Goal: Task Accomplishment & Management: Manage account settings

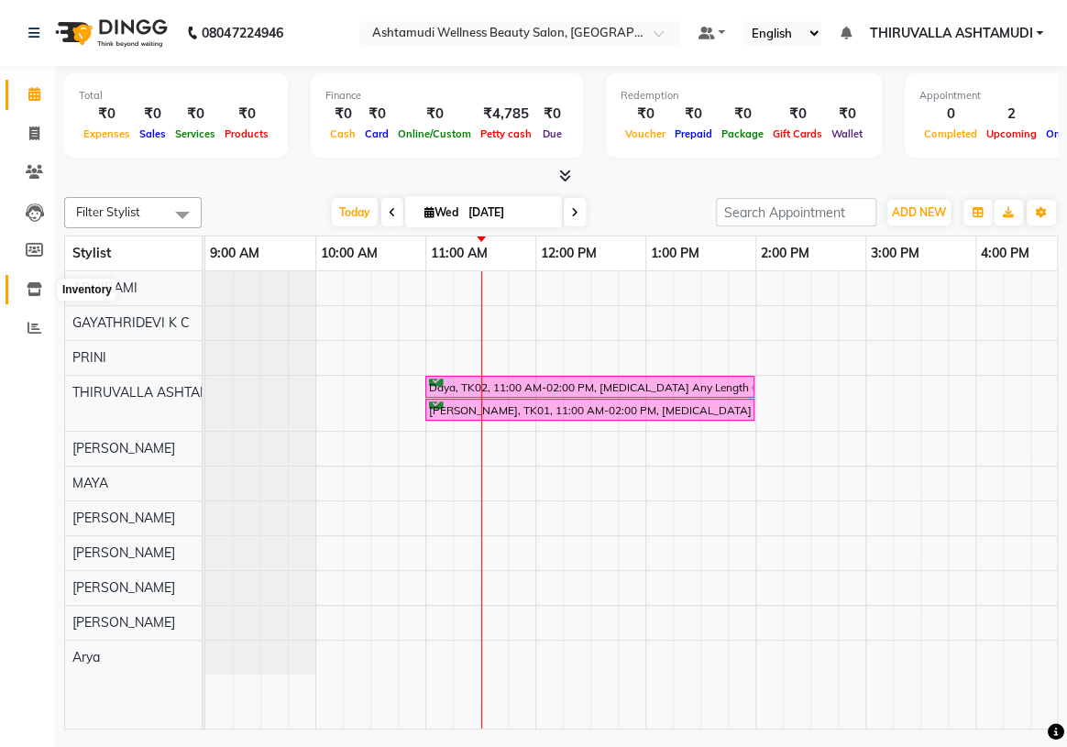
click at [30, 292] on icon at bounding box center [35, 289] width 16 height 14
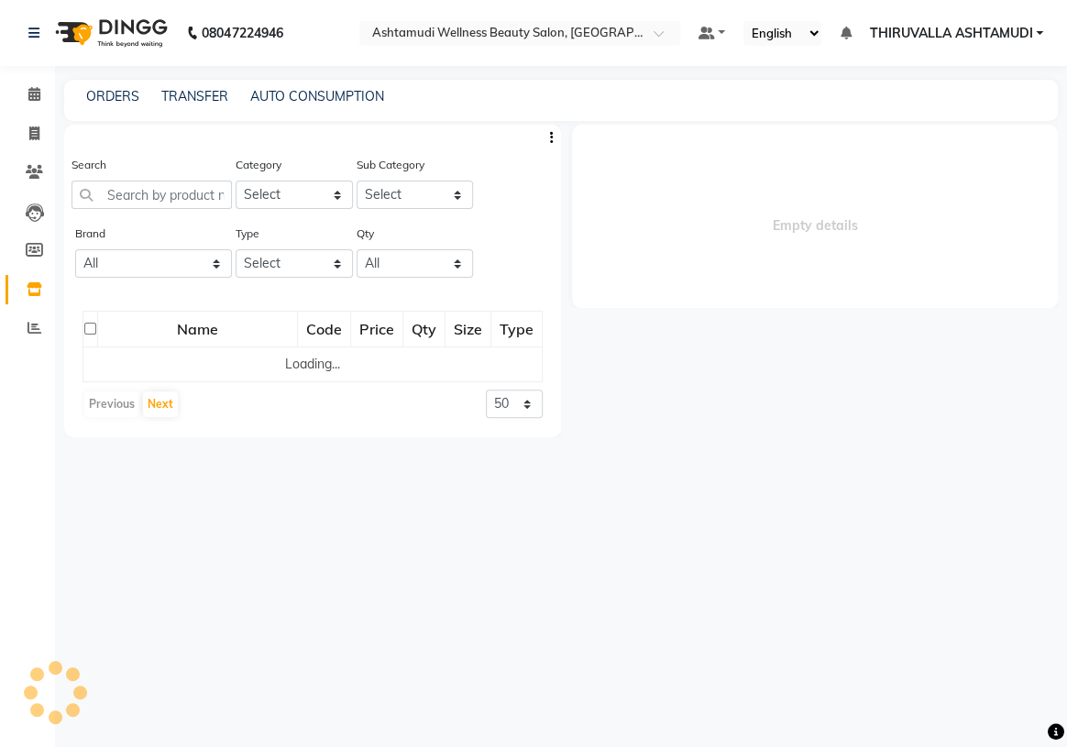
select select
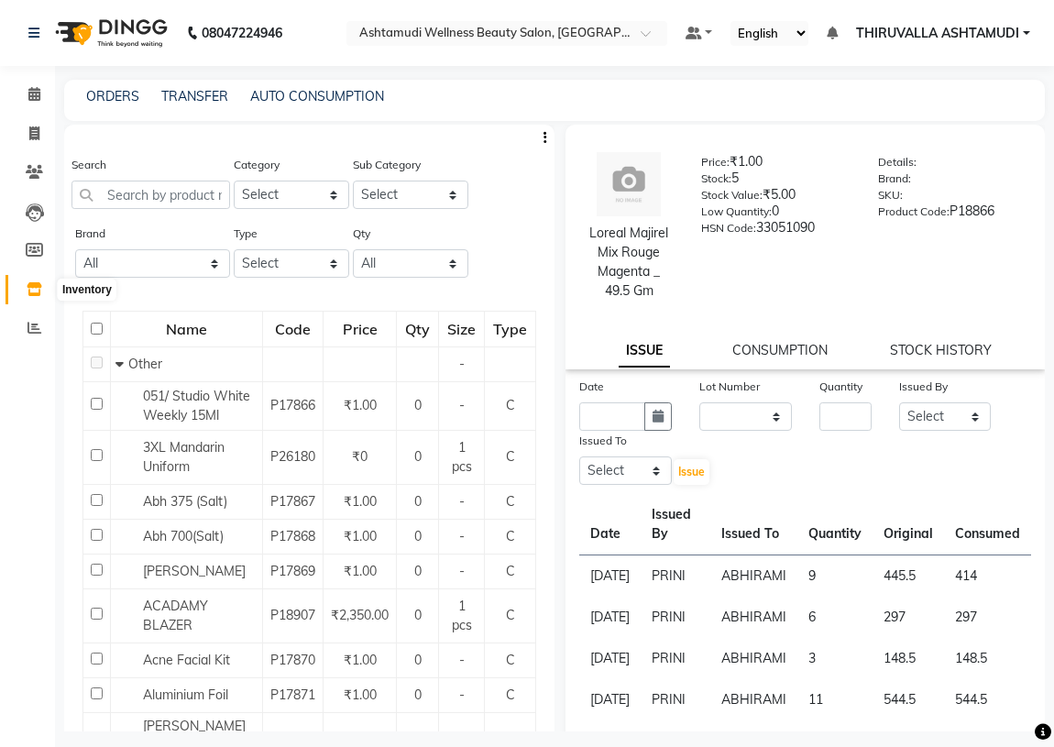
click at [31, 287] on icon at bounding box center [35, 289] width 16 height 14
click at [177, 94] on link "TRANSFER" at bounding box center [194, 96] width 67 height 17
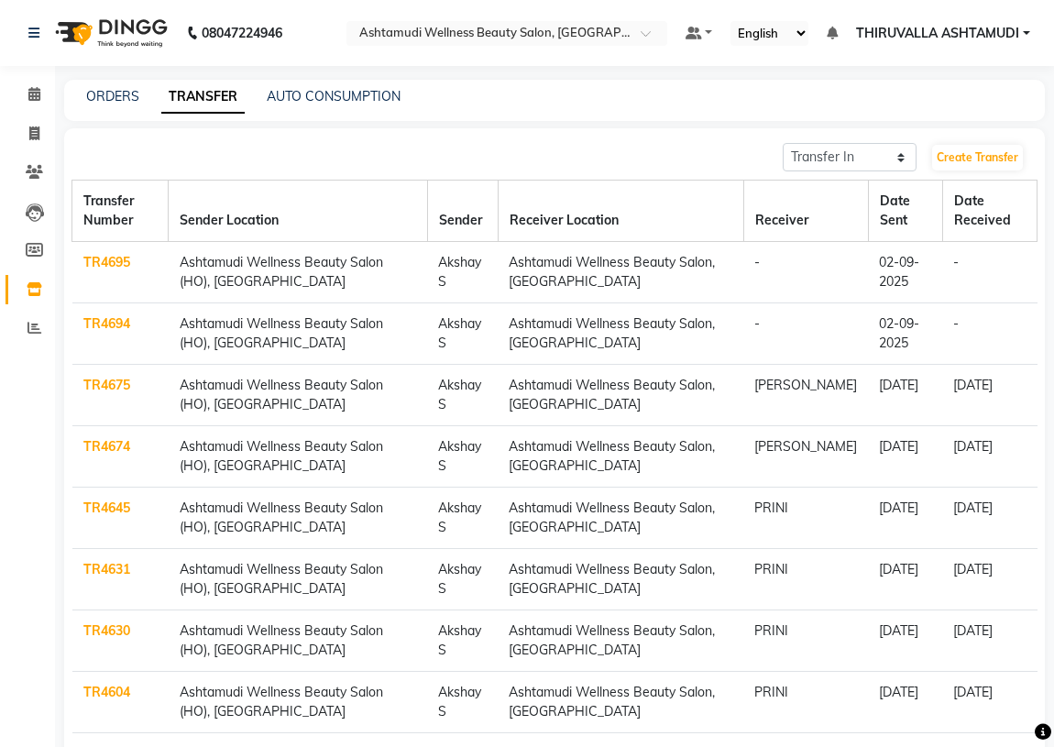
click at [112, 324] on link "TR4694" at bounding box center [106, 323] width 47 height 17
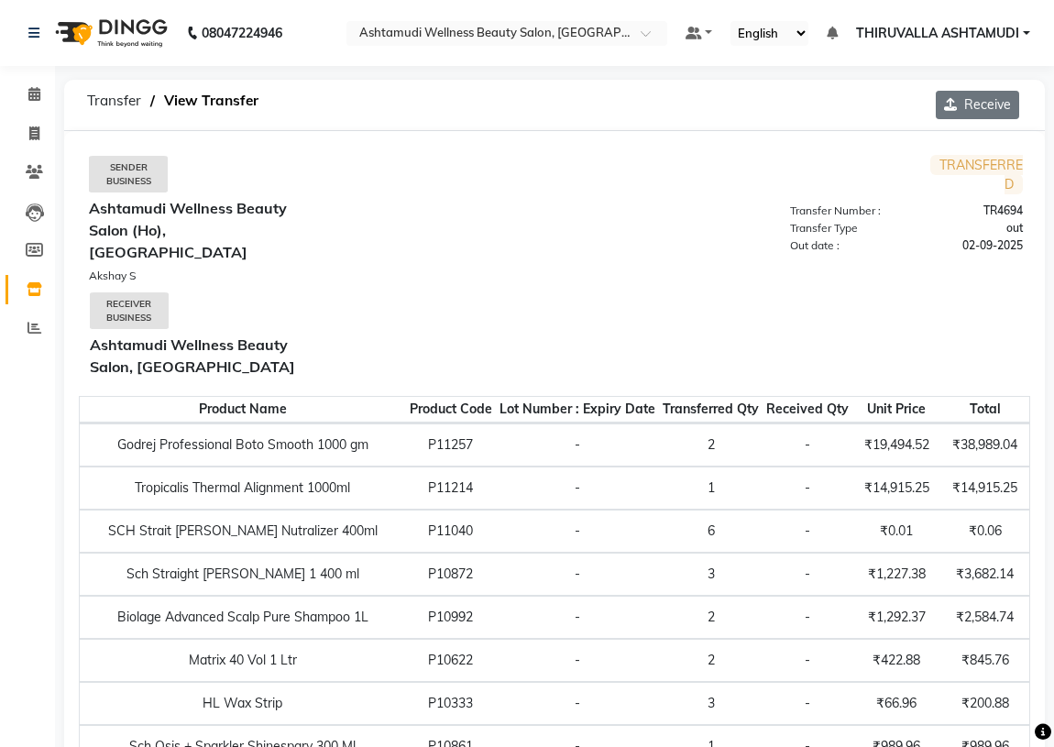
click at [966, 94] on button "Receive" at bounding box center [977, 105] width 83 height 28
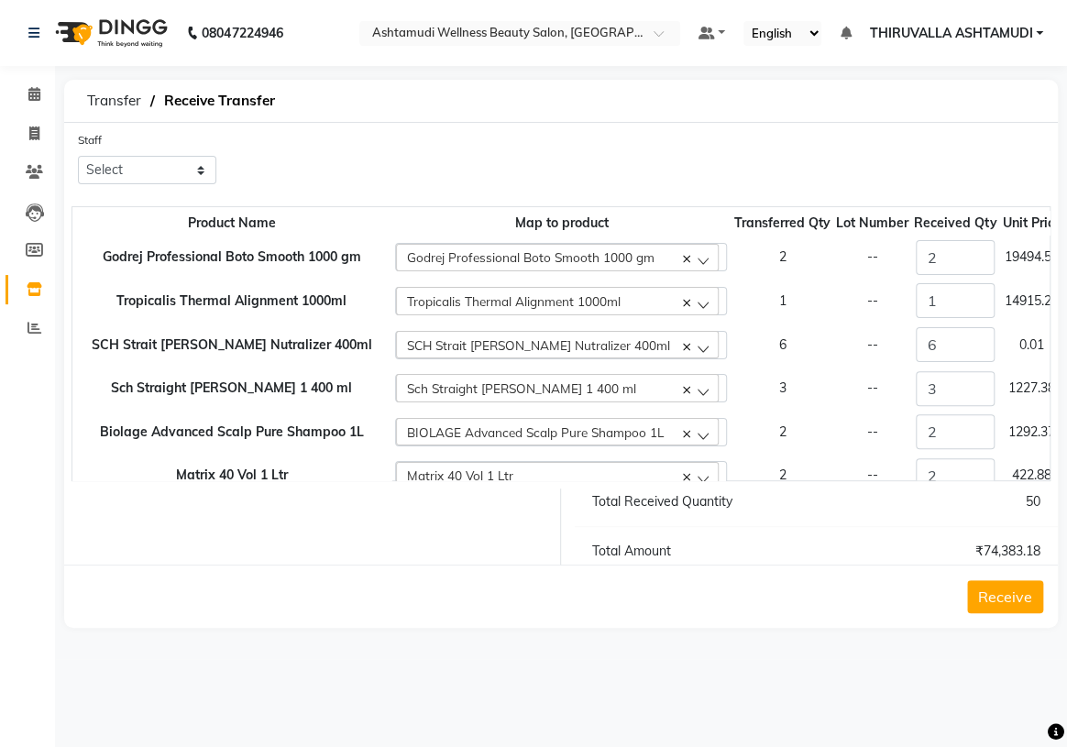
click at [999, 592] on button "Receive" at bounding box center [1005, 596] width 76 height 33
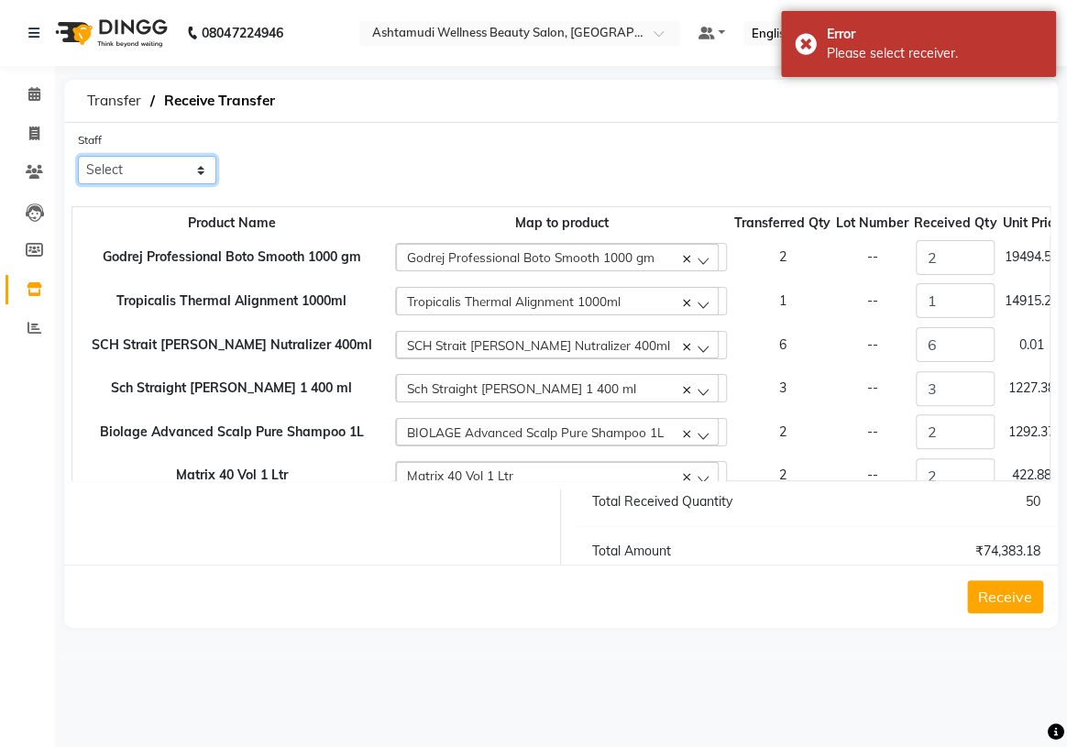
click at [160, 161] on select "Select ABHIRAMI [PERSON_NAME] [PERSON_NAME] [PERSON_NAME] [PERSON_NAME] [PERSON…" at bounding box center [147, 170] width 138 height 28
select select "87548"
click at [78, 156] on select "Select ABHIRAMI [PERSON_NAME] [PERSON_NAME] [PERSON_NAME] [PERSON_NAME] [PERSON…" at bounding box center [147, 170] width 138 height 28
click at [1004, 604] on button "Receive" at bounding box center [1005, 596] width 76 height 33
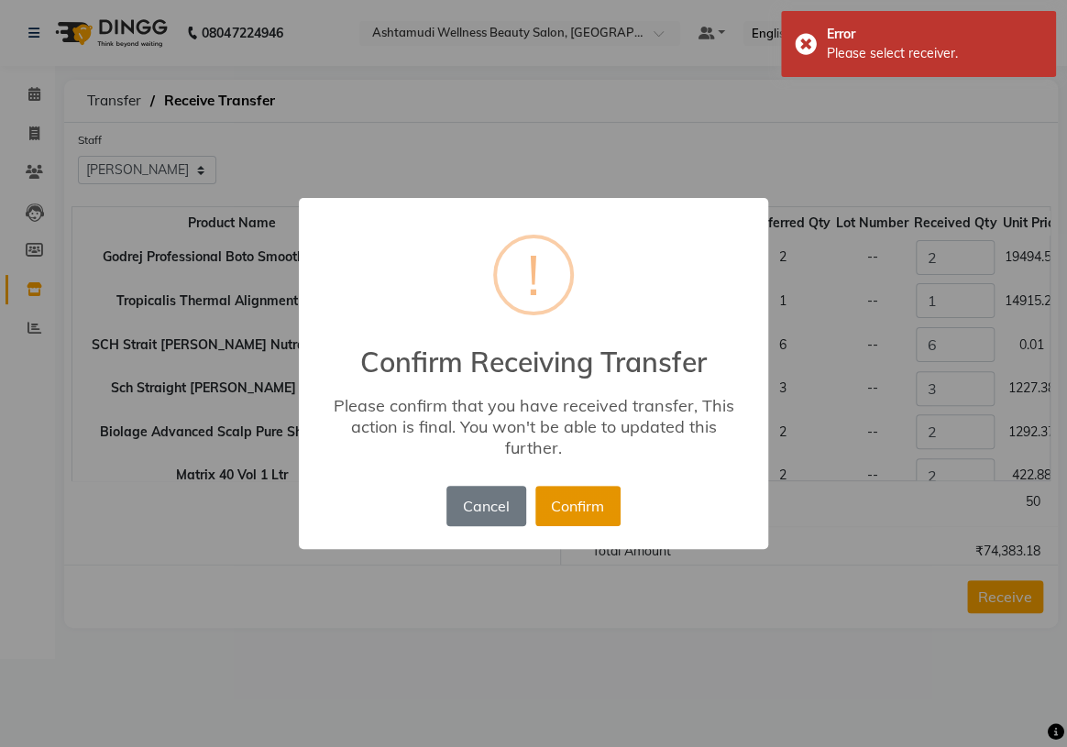
click at [593, 512] on button "Confirm" at bounding box center [577, 506] width 85 height 40
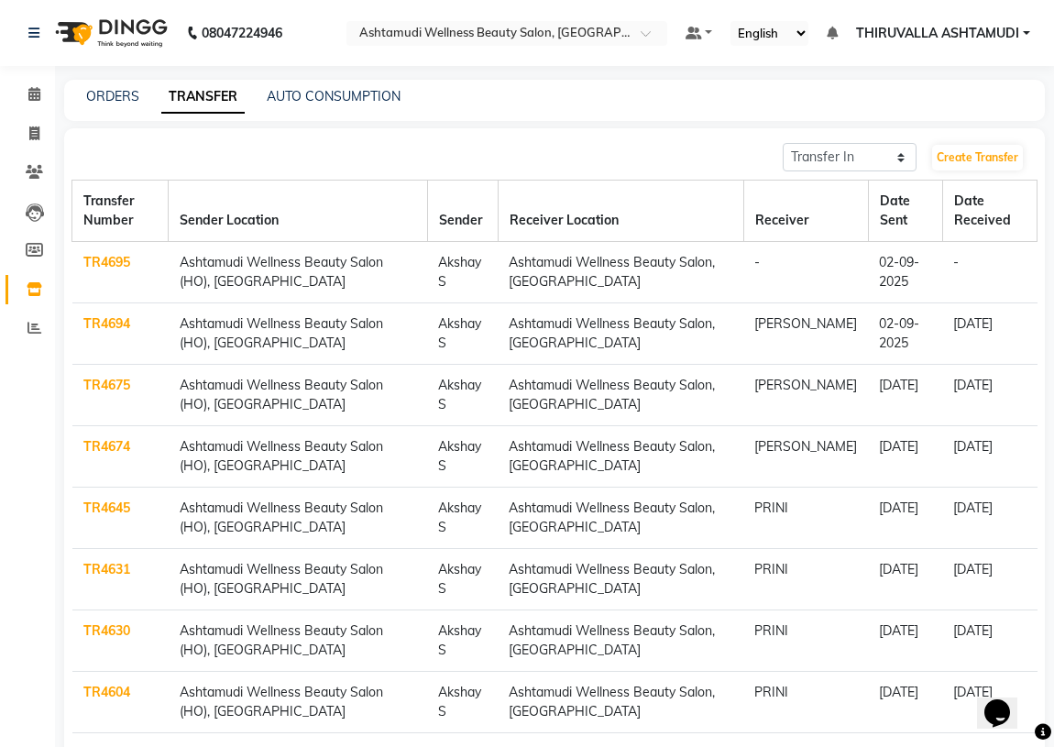
click at [110, 257] on link "TR4695" at bounding box center [106, 262] width 47 height 17
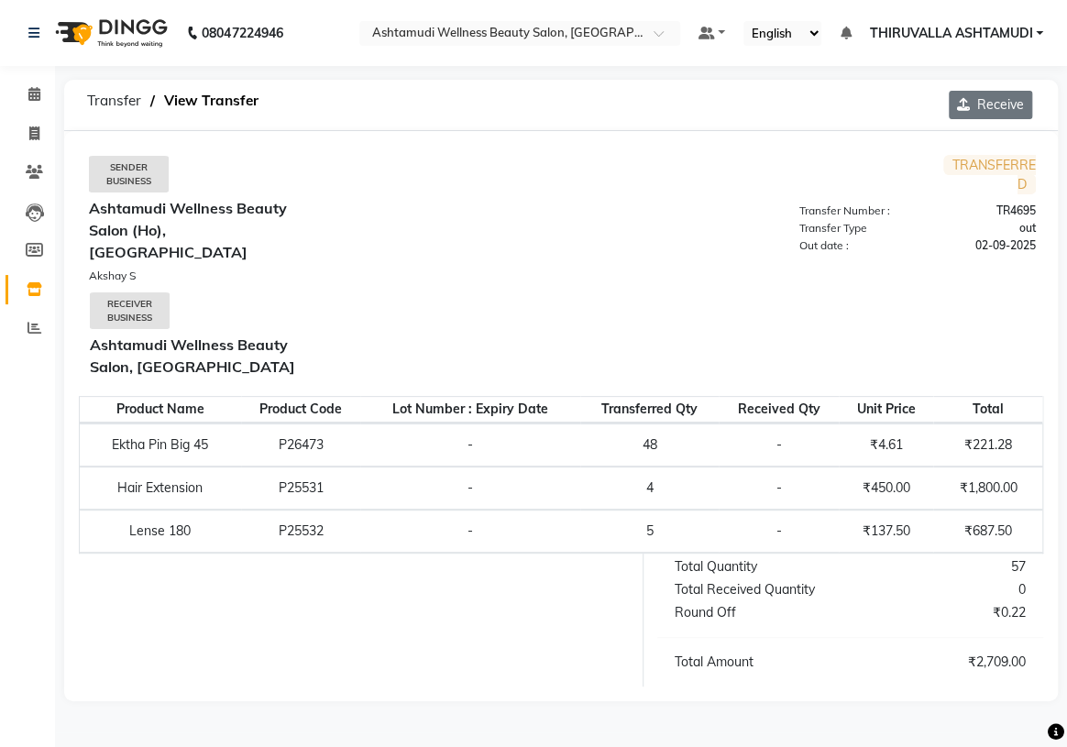
click at [974, 108] on button "Receive" at bounding box center [990, 105] width 83 height 28
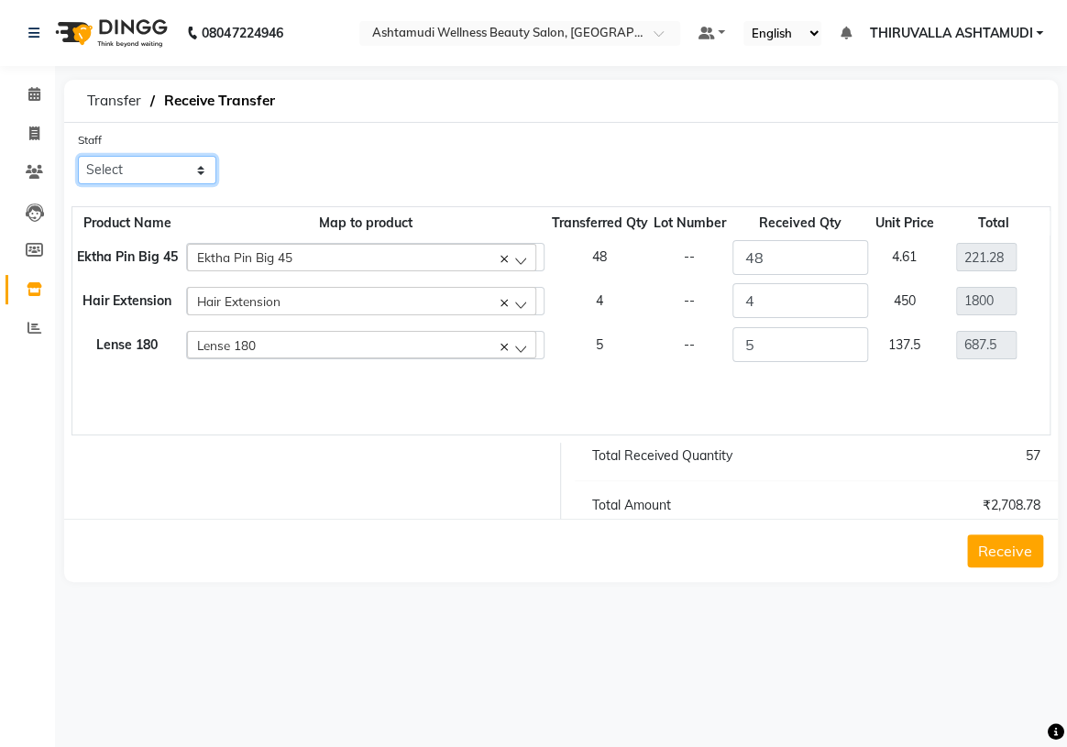
click at [150, 172] on select "Select ABHIRAMI Arya Eshani GAYATHRIDEVI K C Jisna KHEM MAYA MAYA PRINI RINA RA…" at bounding box center [147, 170] width 138 height 28
select select "87548"
click at [78, 156] on select "Select ABHIRAMI Arya Eshani GAYATHRIDEVI K C Jisna KHEM MAYA MAYA PRINI RINA RA…" at bounding box center [147, 170] width 138 height 28
click at [997, 542] on button "Receive" at bounding box center [1005, 550] width 76 height 33
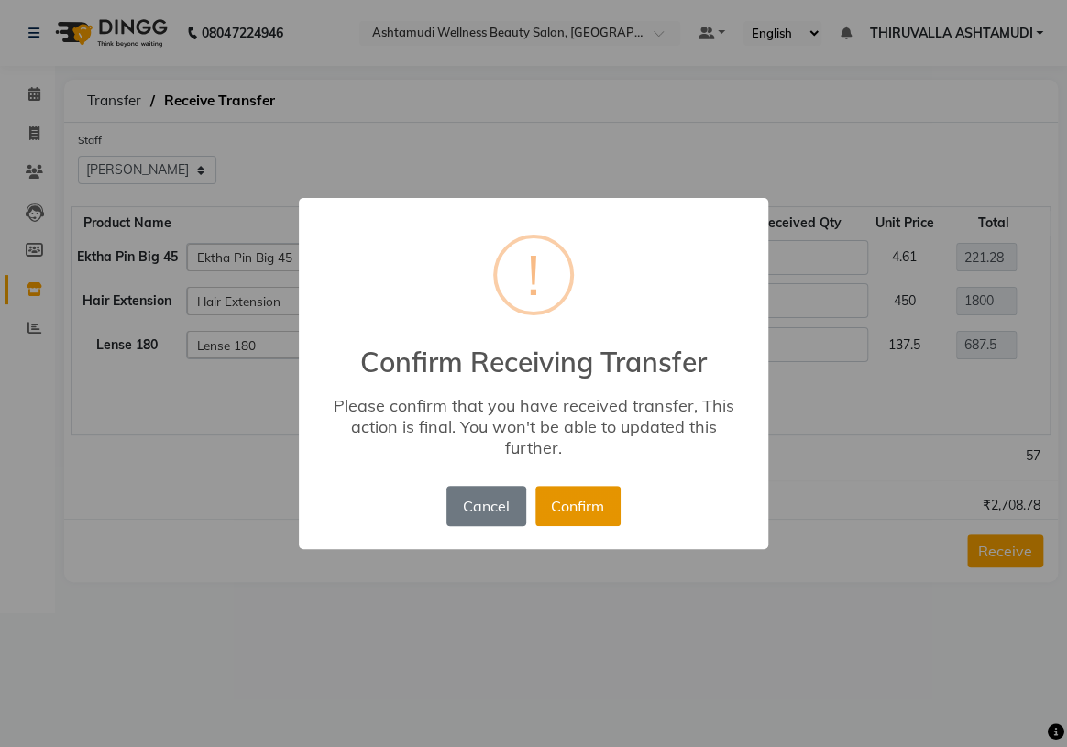
click at [560, 497] on button "Confirm" at bounding box center [577, 506] width 85 height 40
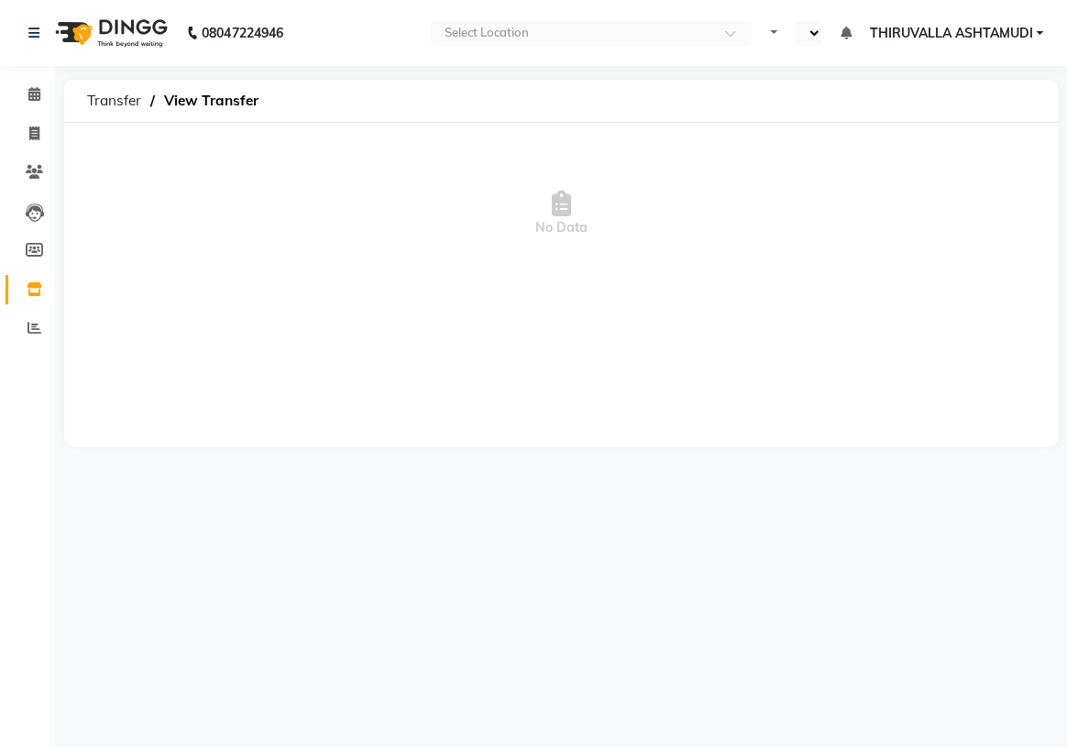
select select "en"
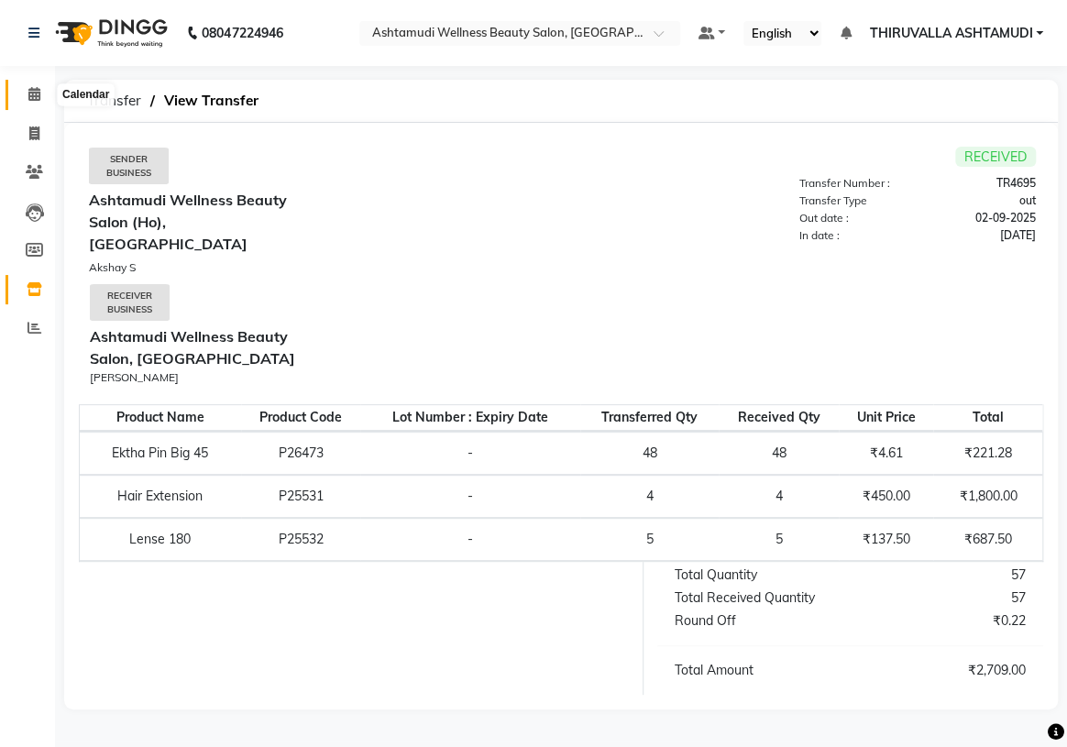
click at [38, 100] on icon at bounding box center [34, 94] width 12 height 14
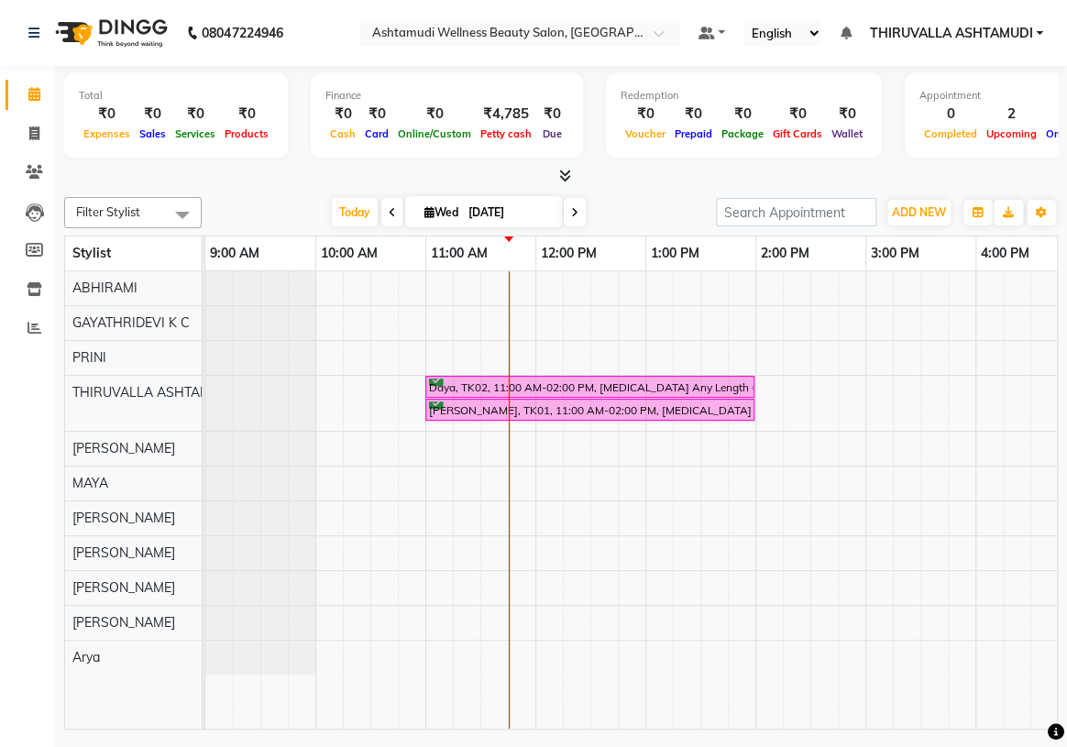
click at [424, 202] on span "Wed 03-09-2025" at bounding box center [483, 211] width 157 height 31
click at [435, 213] on span "Wed" at bounding box center [441, 212] width 43 height 14
select select "9"
select select "2025"
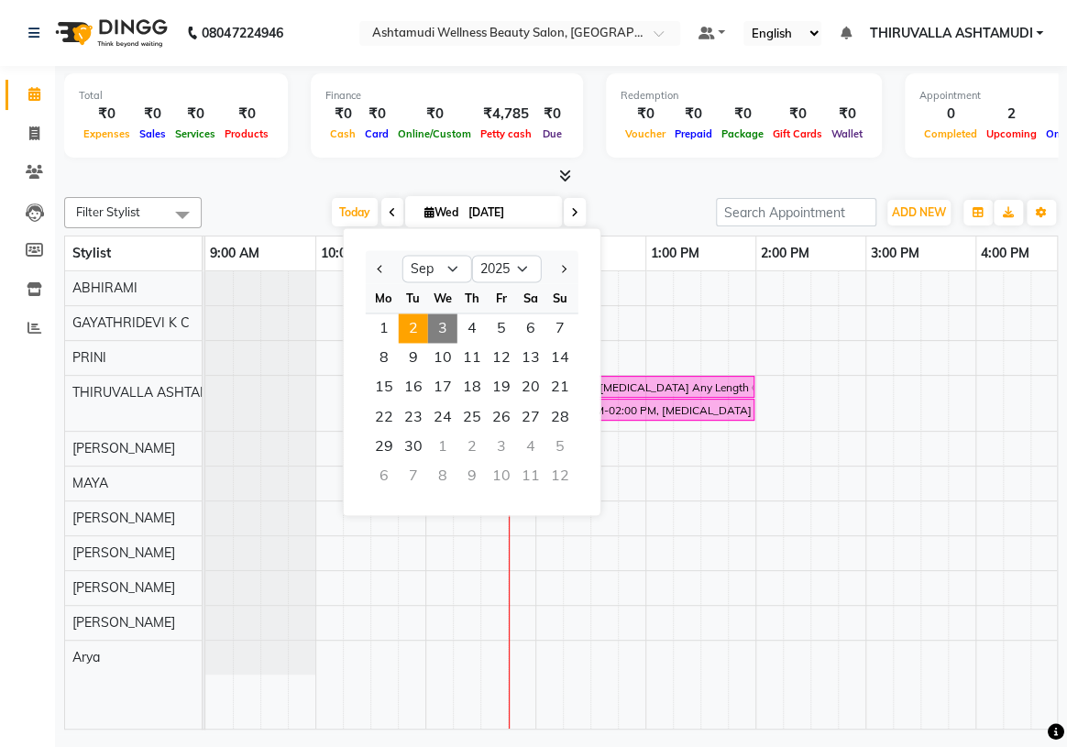
click at [412, 321] on span "2" at bounding box center [413, 328] width 29 height 29
type input "02-09-2025"
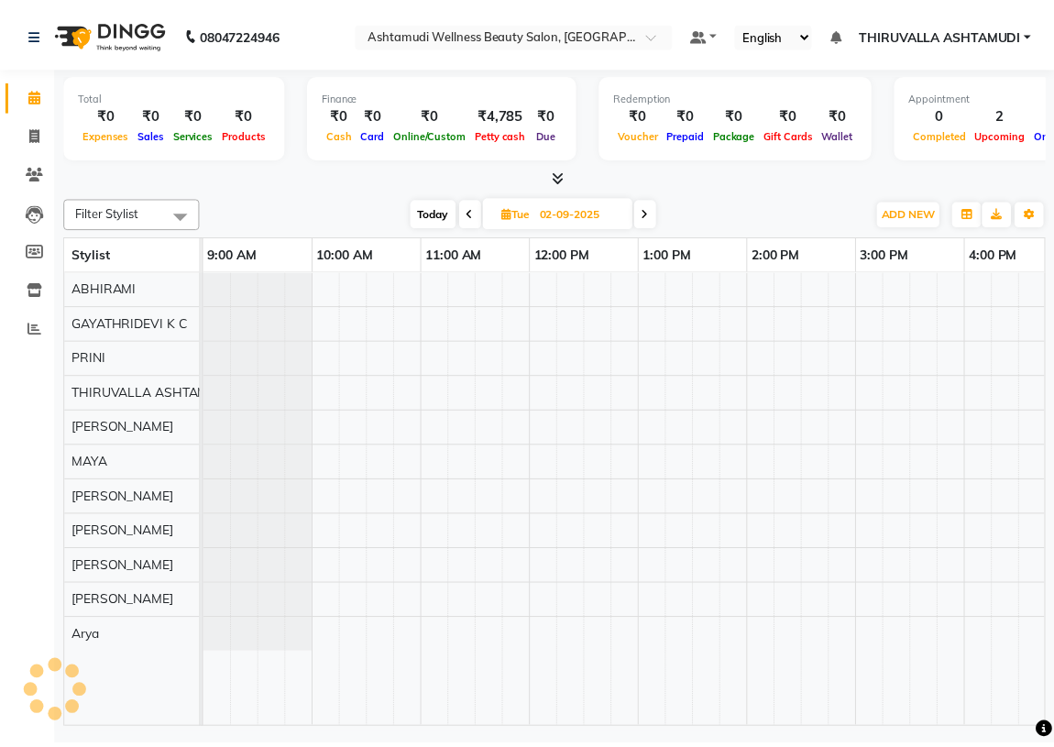
scroll to position [0, 220]
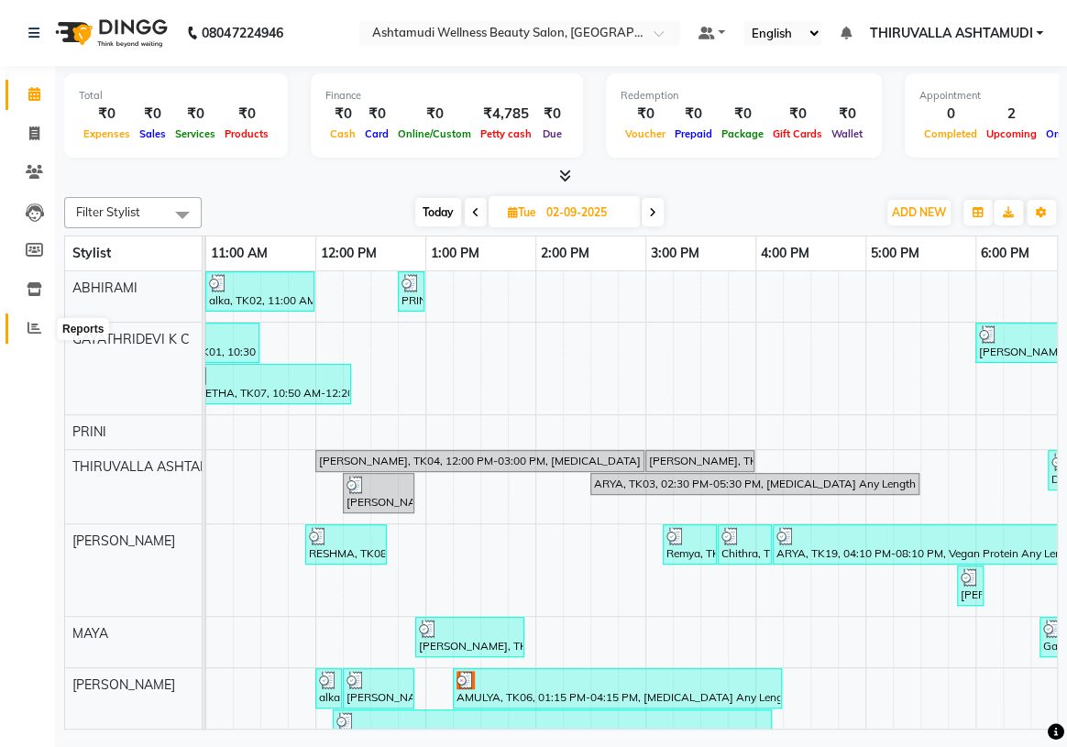
click at [30, 321] on icon at bounding box center [35, 328] width 14 height 14
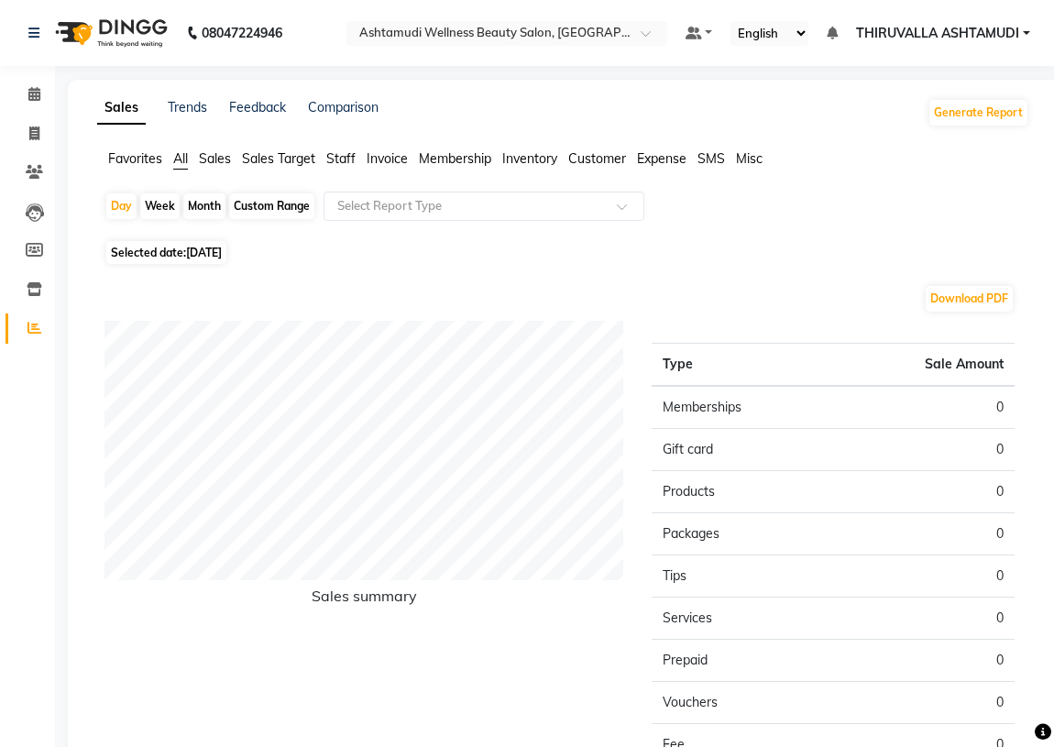
click at [172, 249] on span "Selected date: 03-09-2025" at bounding box center [166, 252] width 120 height 23
select select "9"
select select "2025"
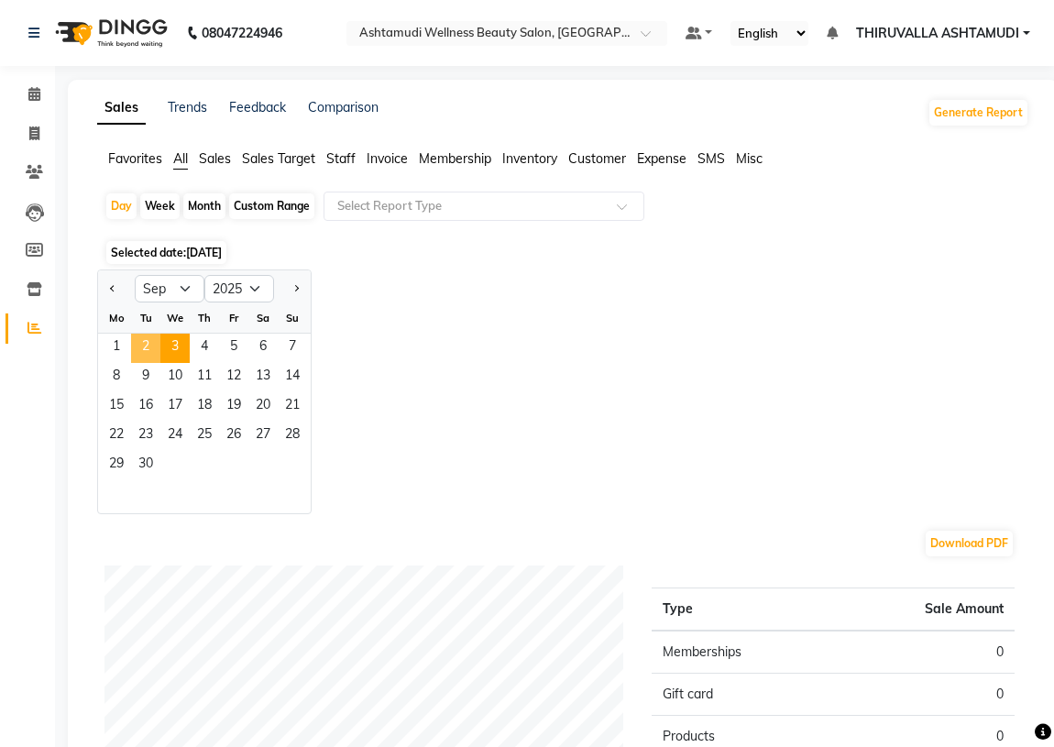
click at [139, 344] on span "2" at bounding box center [145, 348] width 29 height 29
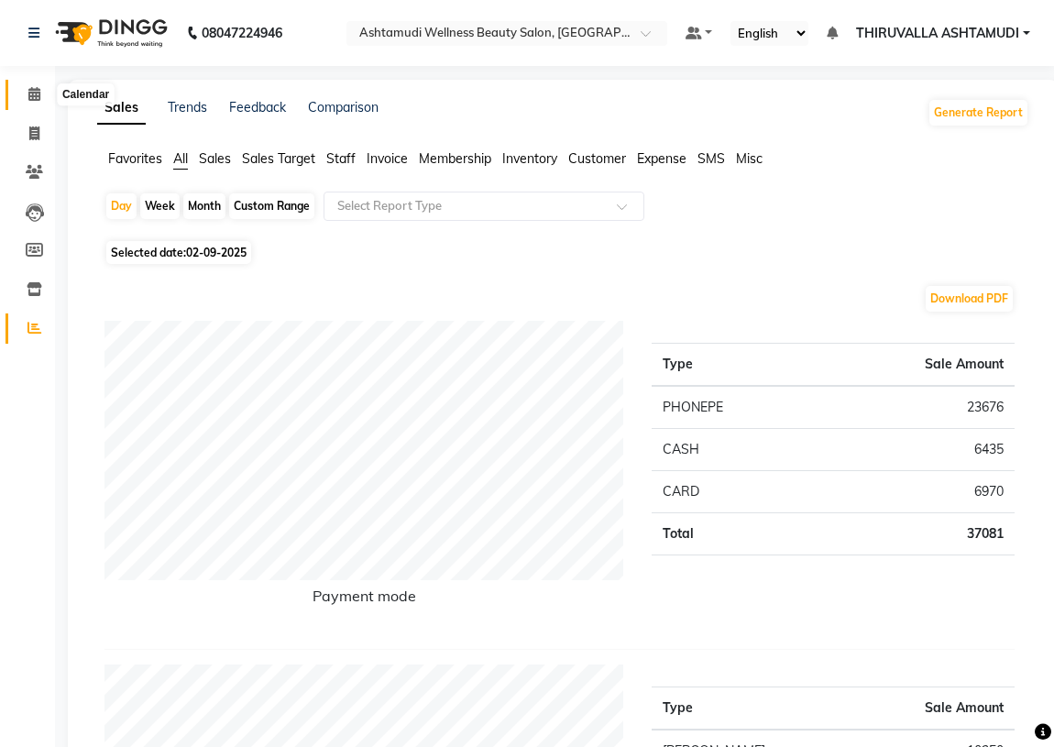
click at [23, 92] on span at bounding box center [34, 94] width 32 height 21
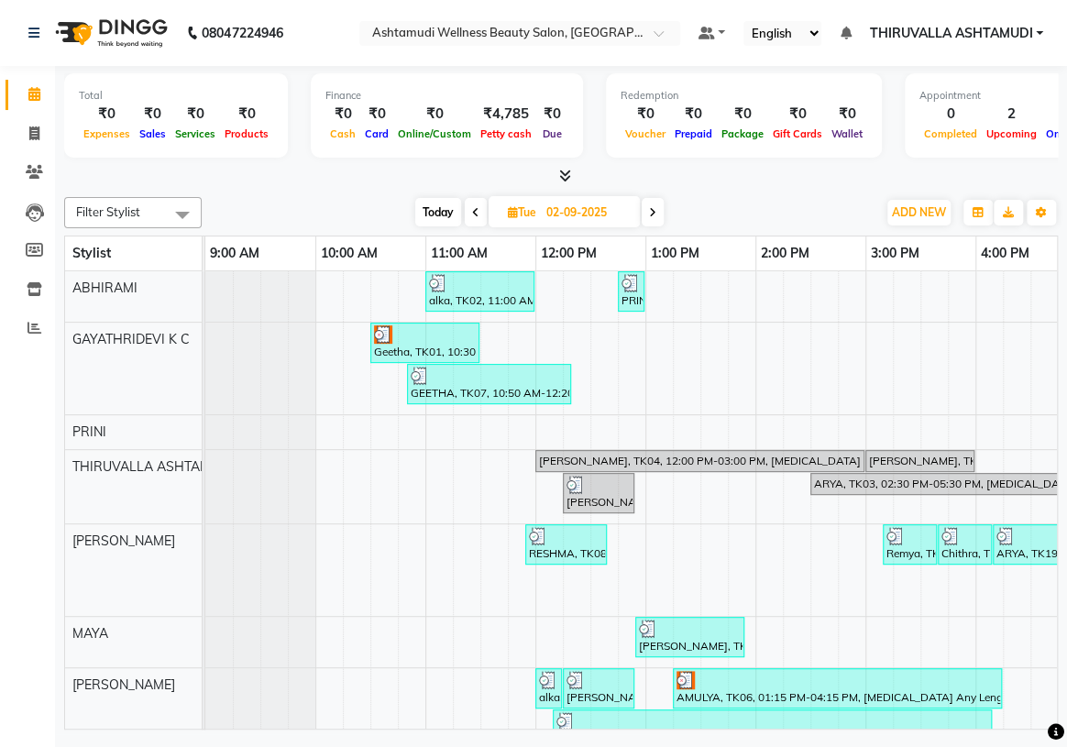
click at [448, 212] on span "Today" at bounding box center [438, 212] width 46 height 28
type input "[DATE]"
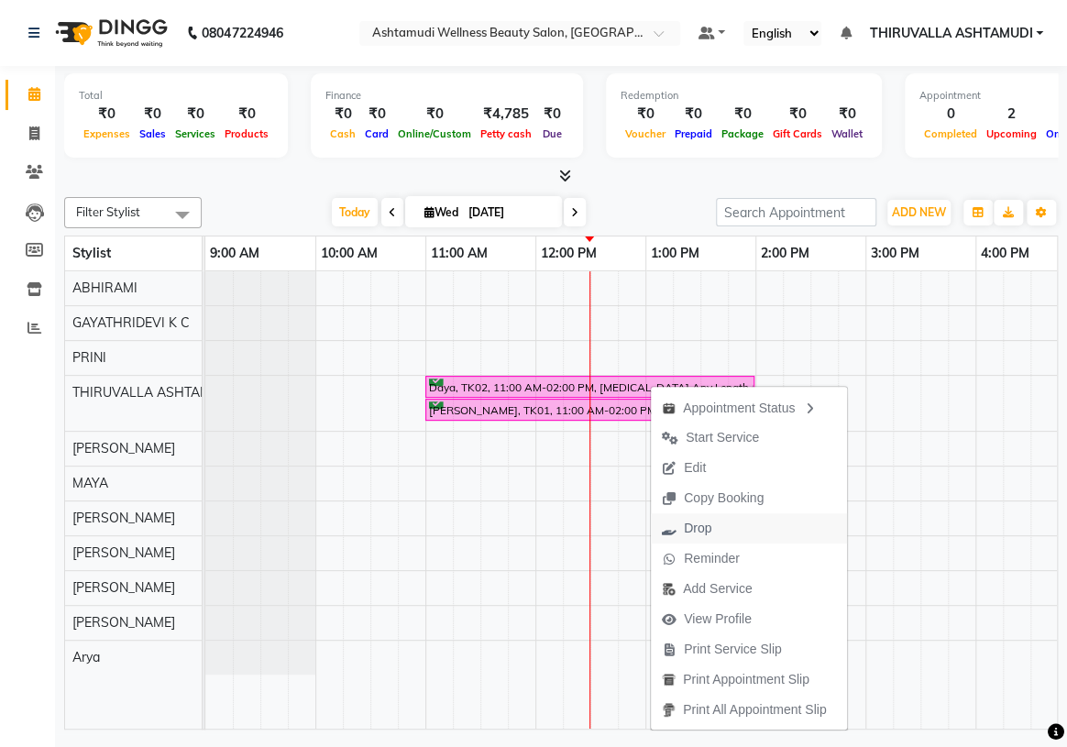
click at [716, 529] on span "Drop" at bounding box center [687, 528] width 72 height 30
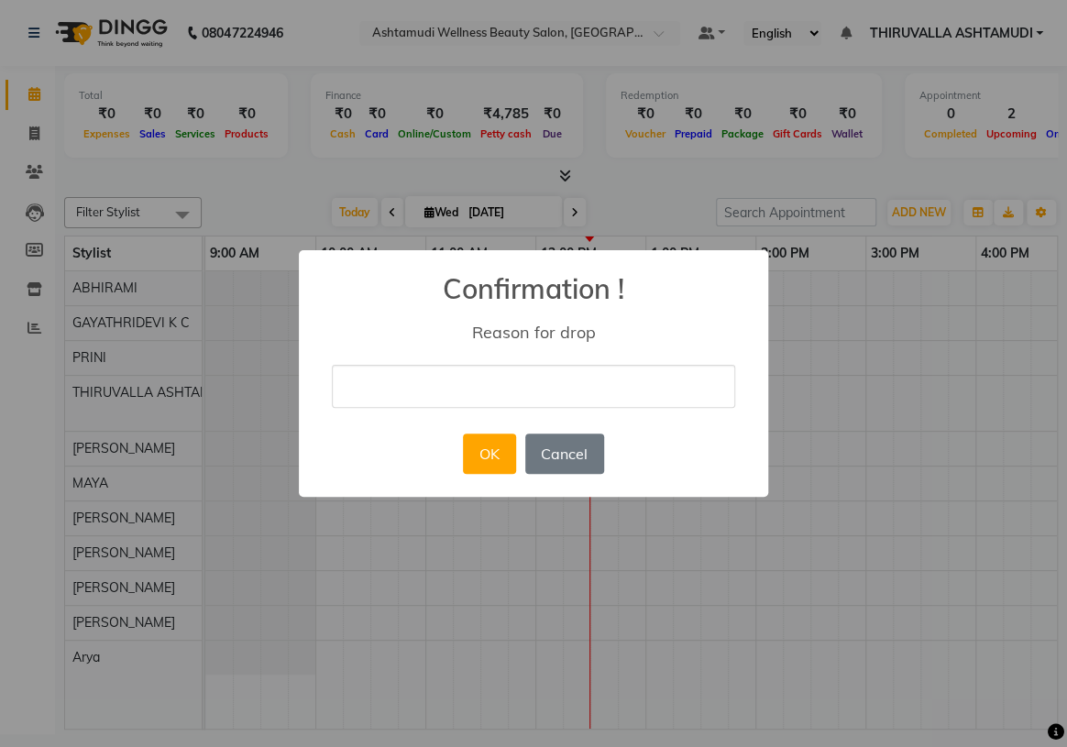
click at [471, 386] on input "text" at bounding box center [533, 386] width 403 height 43
type input "not coming...done hair cutting"
click at [503, 448] on button "OK" at bounding box center [489, 454] width 52 height 40
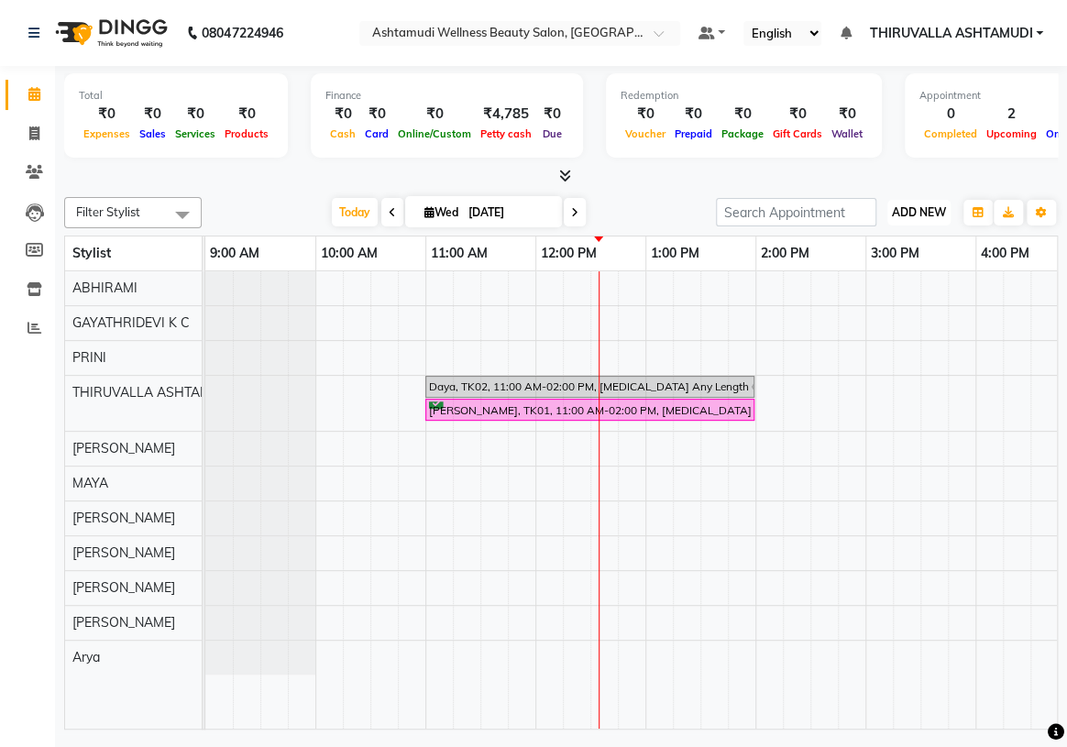
click at [917, 210] on span "ADD NEW" at bounding box center [919, 212] width 54 height 14
click at [868, 295] on link "Add Expense" at bounding box center [877, 294] width 145 height 24
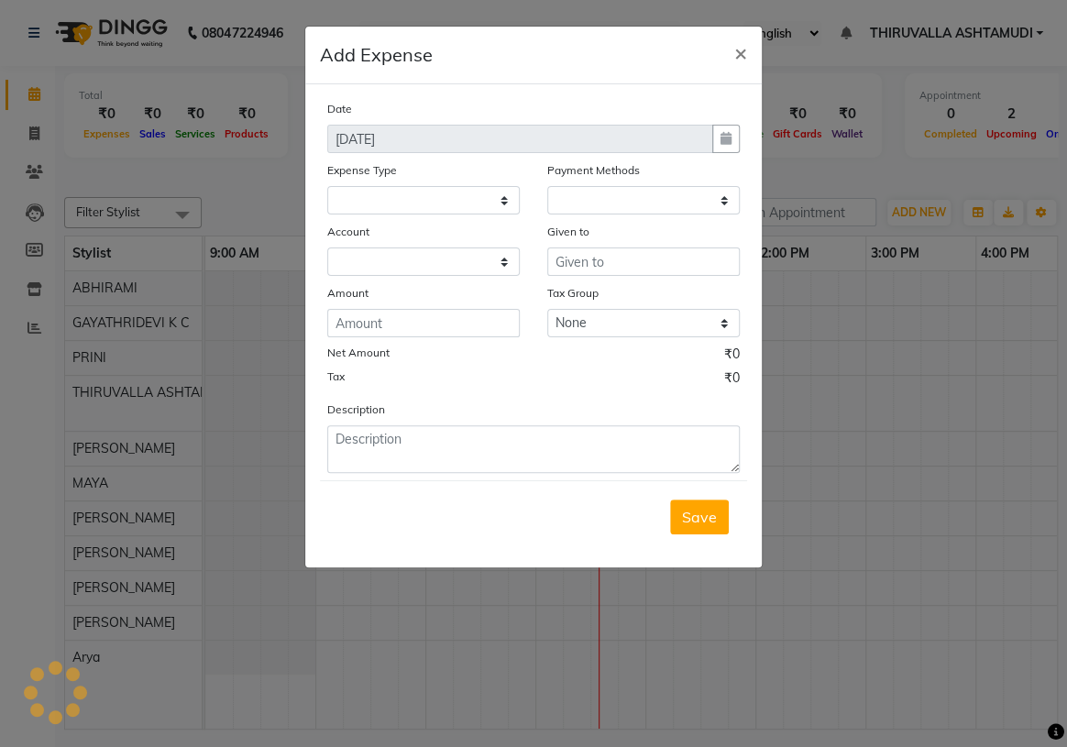
select select
select select "1"
select select "3465"
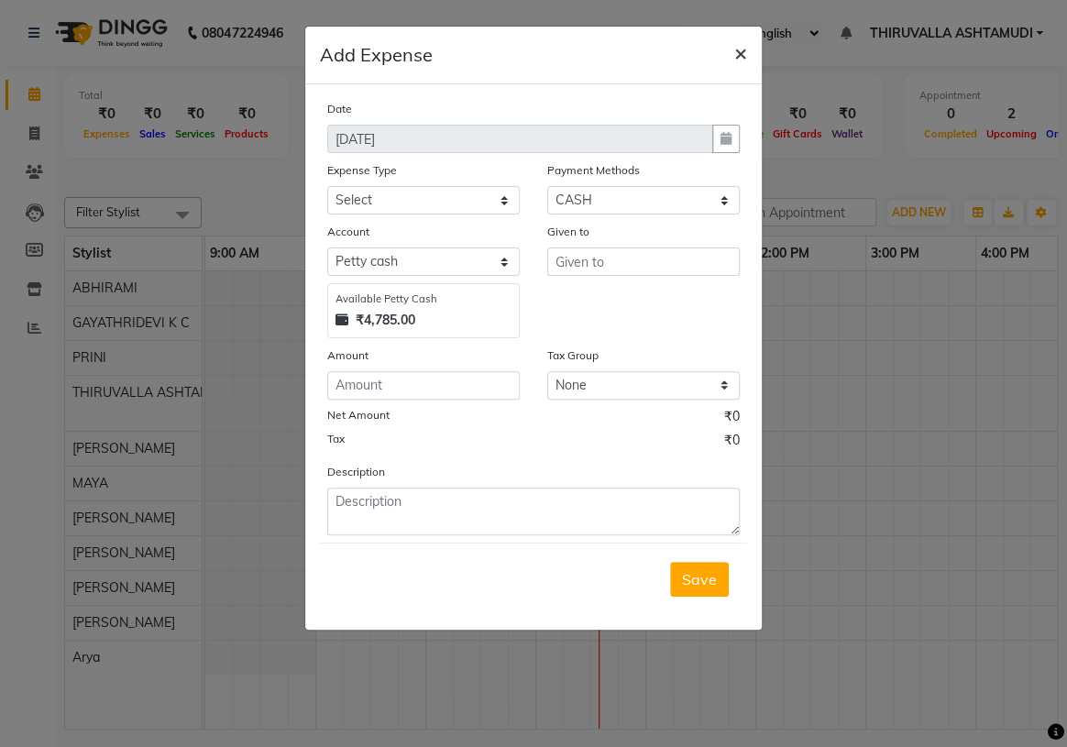
click at [741, 45] on span "×" at bounding box center [740, 53] width 13 height 28
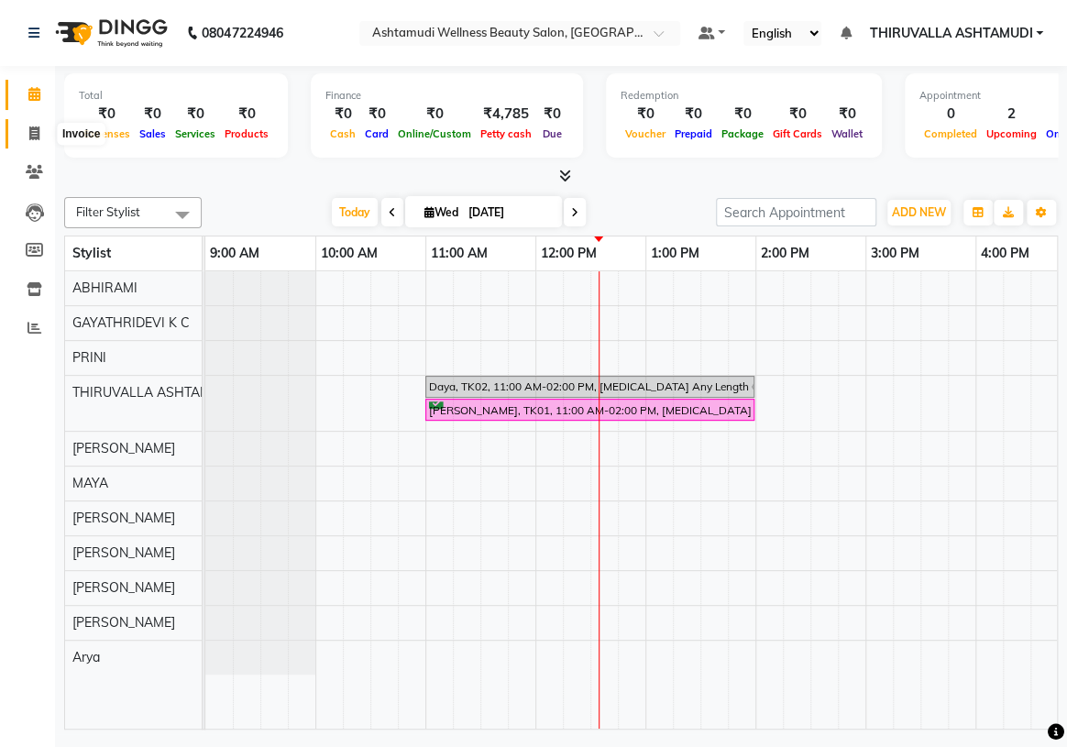
click at [34, 137] on icon at bounding box center [34, 134] width 10 height 14
select select "service"
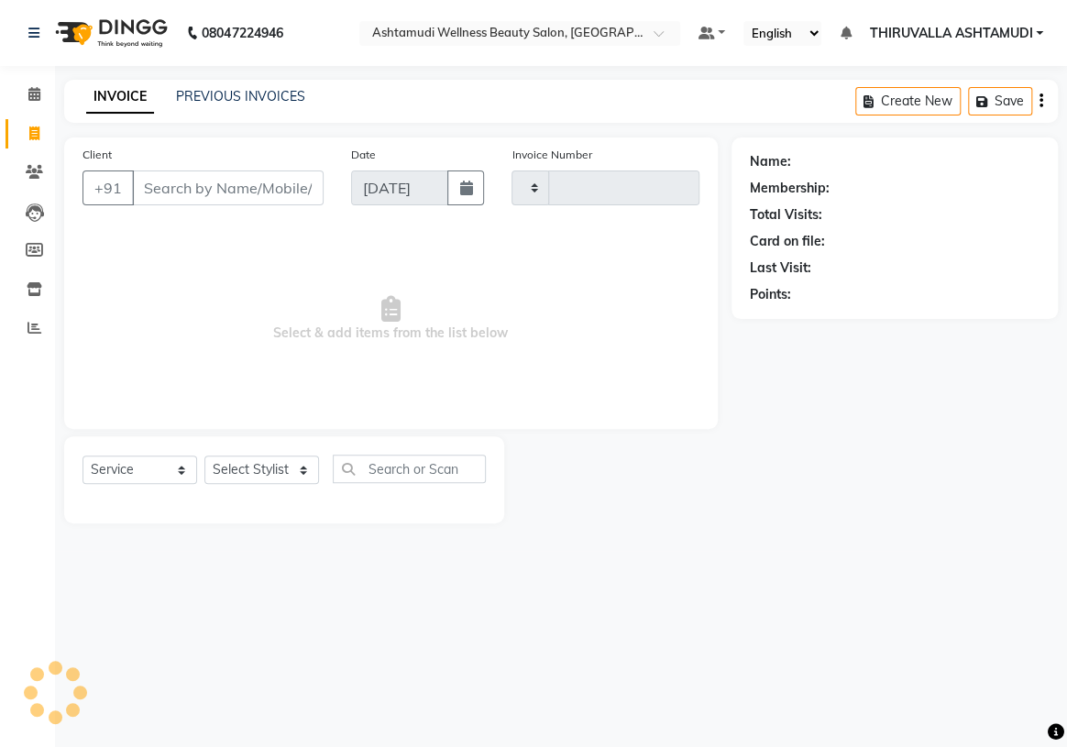
type input "1554"
select select "4634"
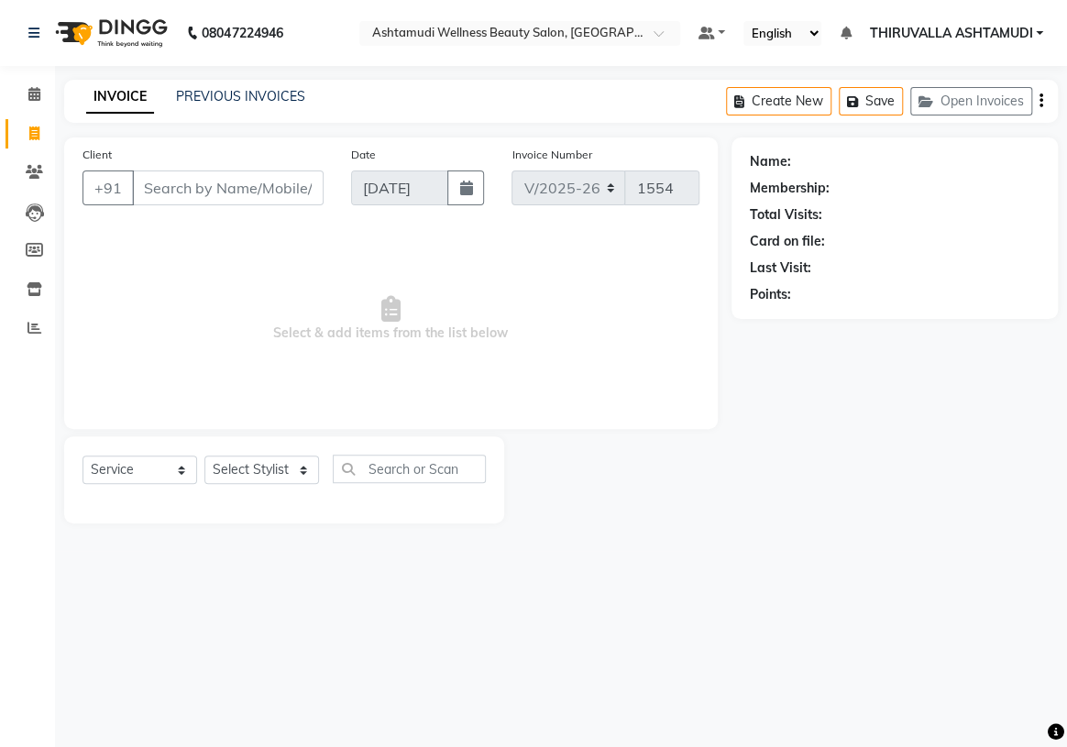
click at [183, 188] on input "Client" at bounding box center [228, 188] width 192 height 35
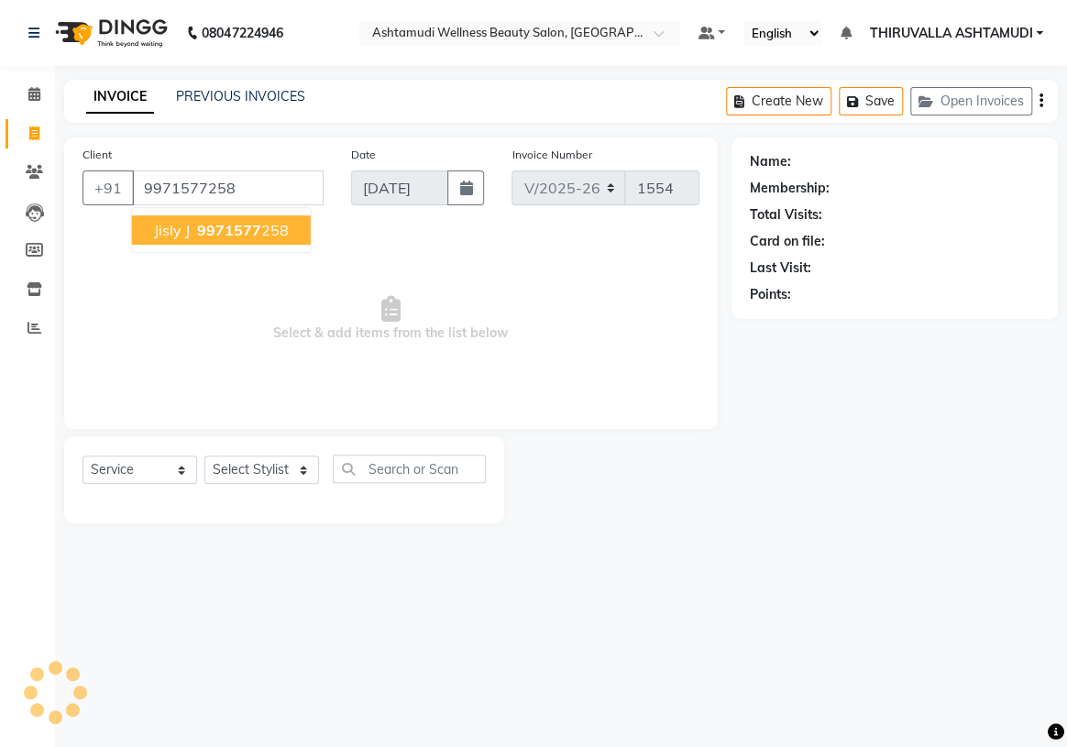
type input "9971577258"
select select "1: Object"
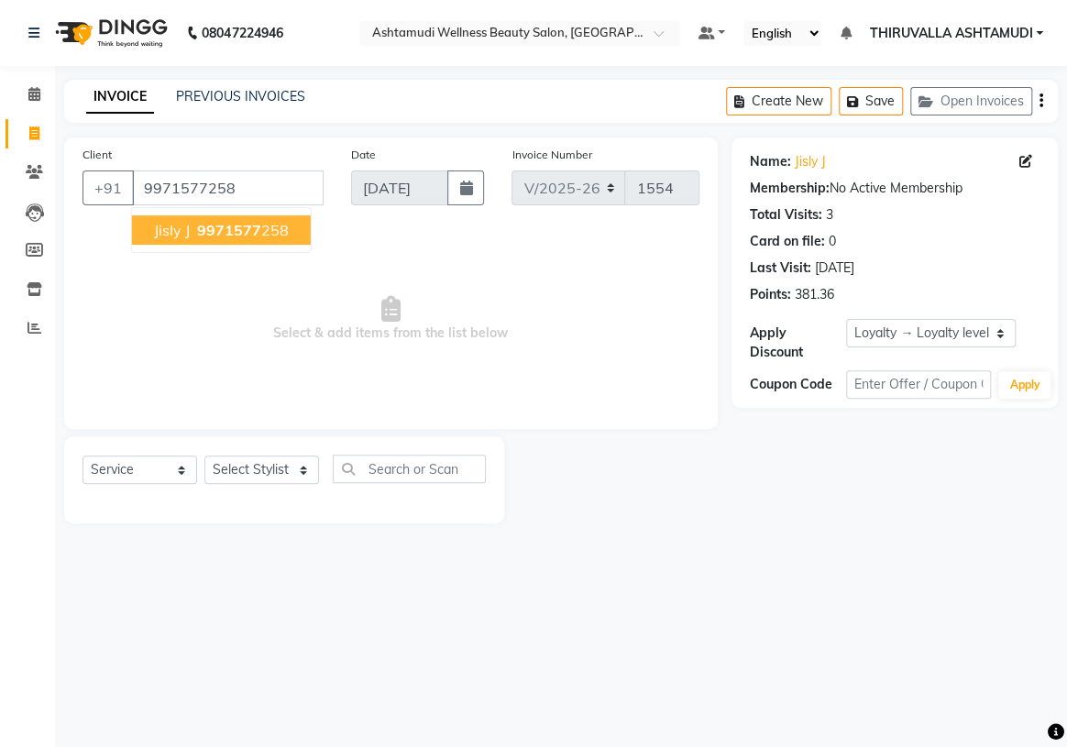
drag, startPoint x: 193, startPoint y: 220, endPoint x: 214, endPoint y: 298, distance: 80.7
click at [193, 221] on ngb-highlight "9971577 258" at bounding box center [240, 230] width 95 height 18
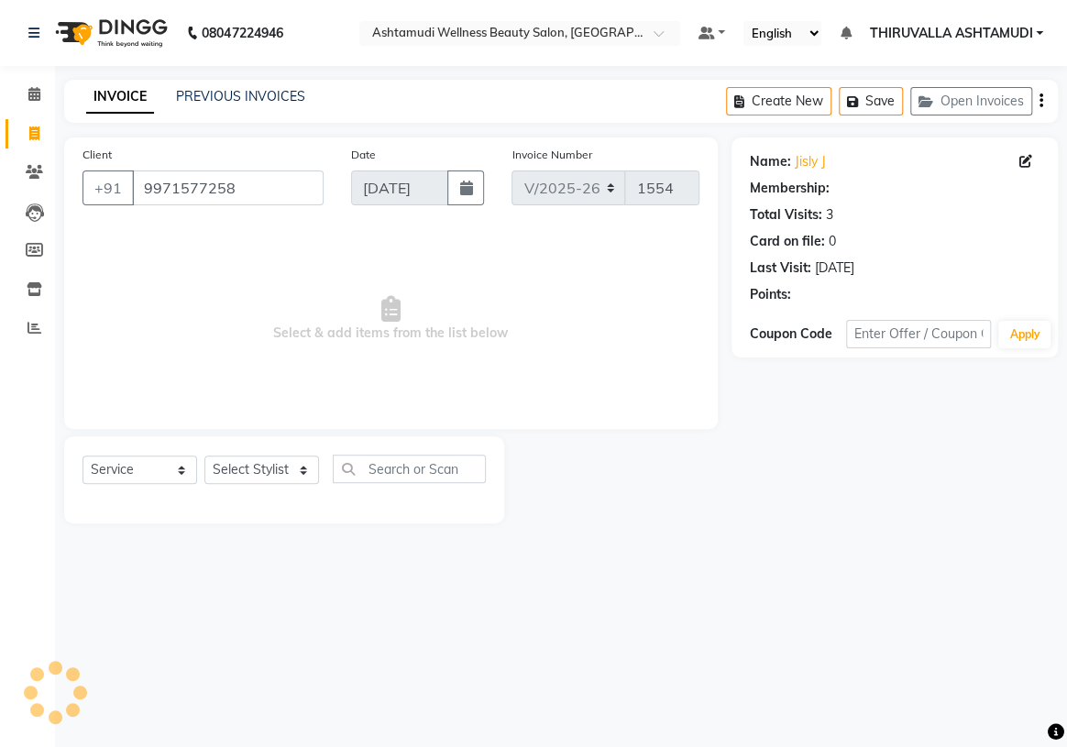
select select "1: Object"
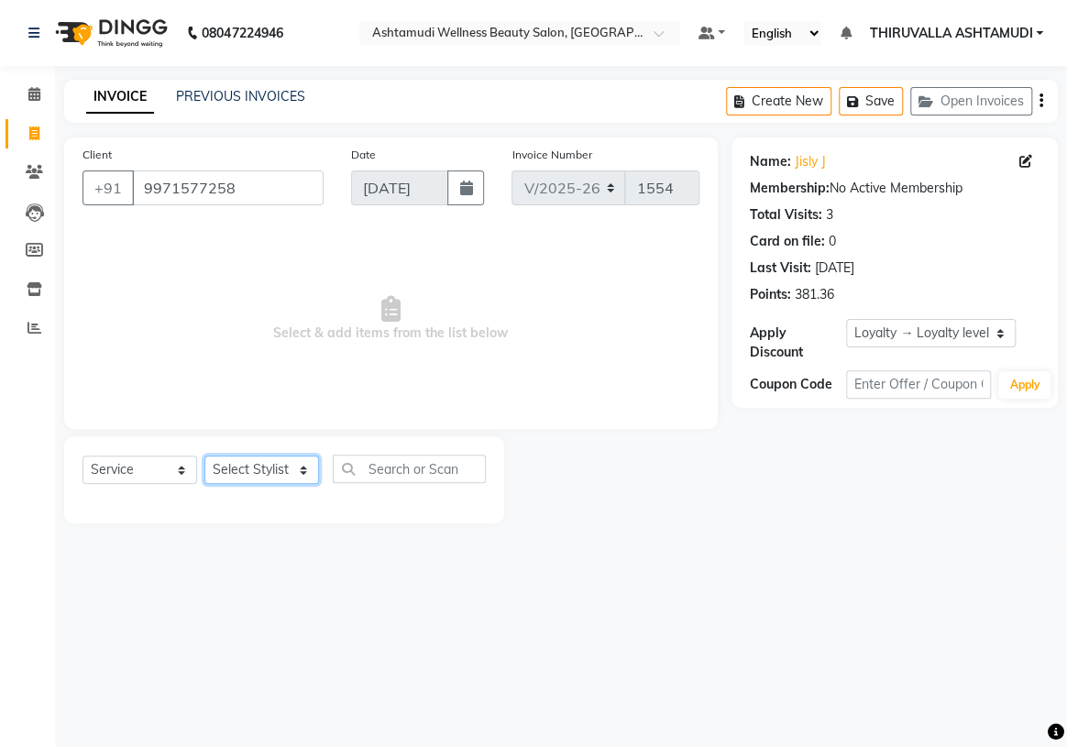
click at [284, 476] on select "Select Stylist ABHIRAMI Arya Eshani GAYATHRIDEVI K C Jisna KHEM MAYA MAYA PRINI…" at bounding box center [261, 470] width 115 height 28
select select "42901"
click at [204, 456] on select "Select Stylist ABHIRAMI Arya Eshani GAYATHRIDEVI K C Jisna KHEM MAYA MAYA PRINI…" at bounding box center [261, 470] width 115 height 28
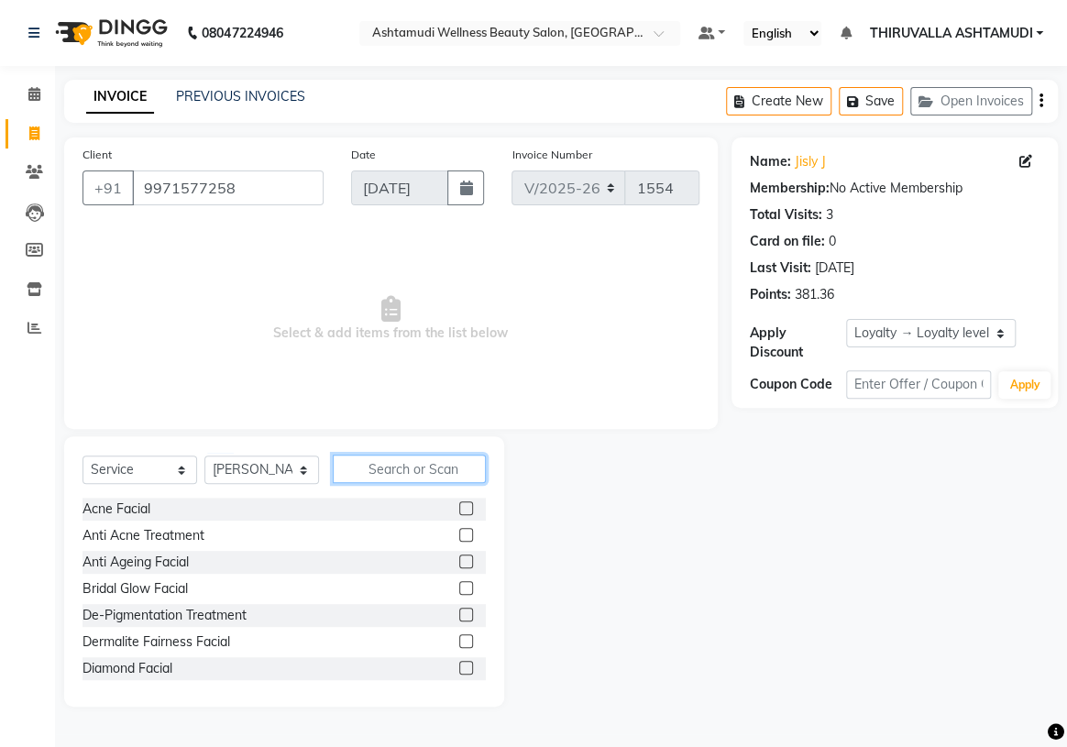
click at [374, 471] on input "text" at bounding box center [409, 469] width 153 height 28
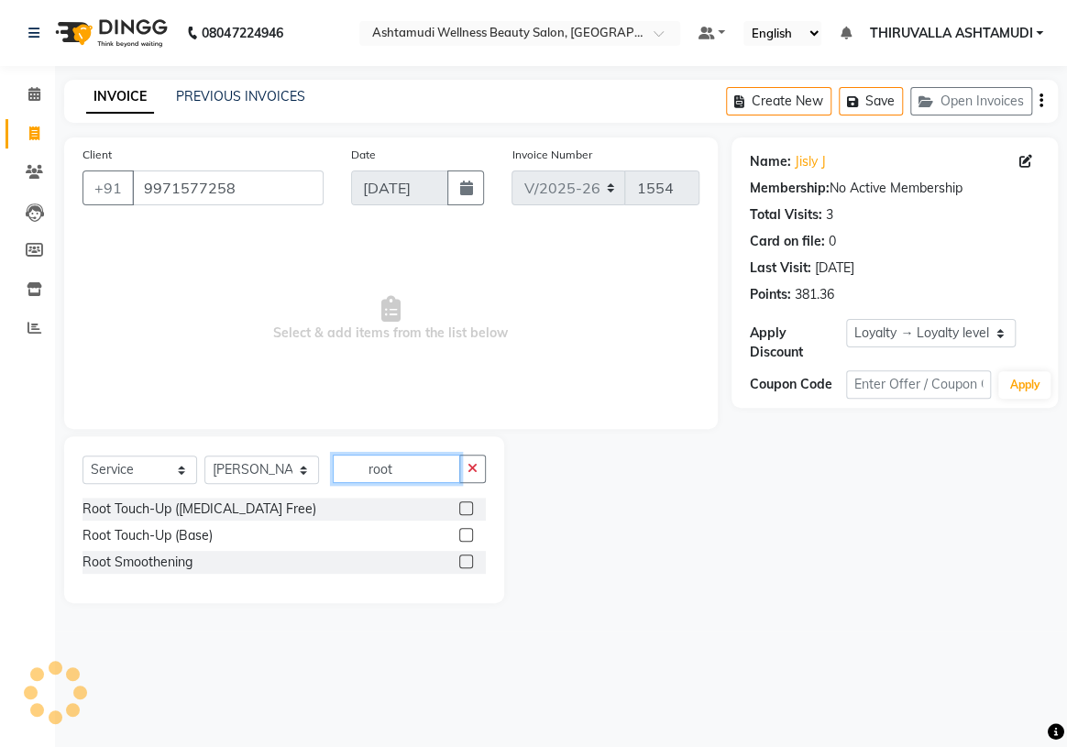
type input "root"
click at [467, 562] on label at bounding box center [466, 562] width 14 height 14
click at [467, 562] on input "checkbox" at bounding box center [465, 562] width 12 height 12
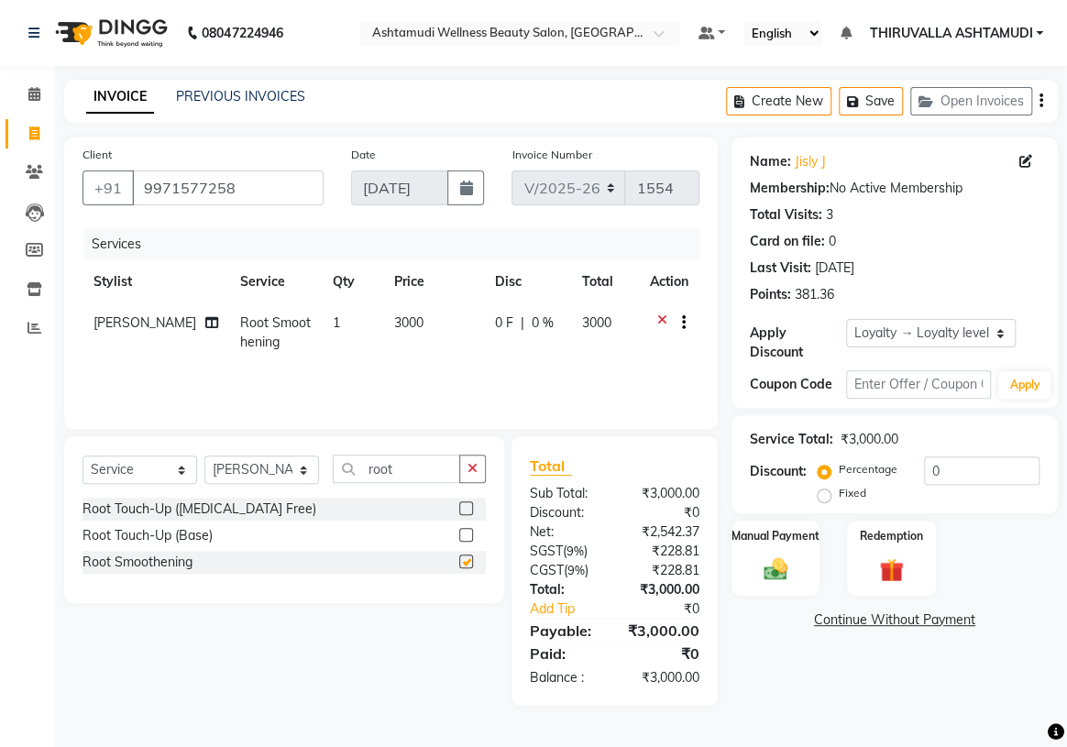
checkbox input "false"
drag, startPoint x: 421, startPoint y: 476, endPoint x: 351, endPoint y: 471, distance: 69.8
click at [351, 471] on input "root" at bounding box center [396, 469] width 127 height 28
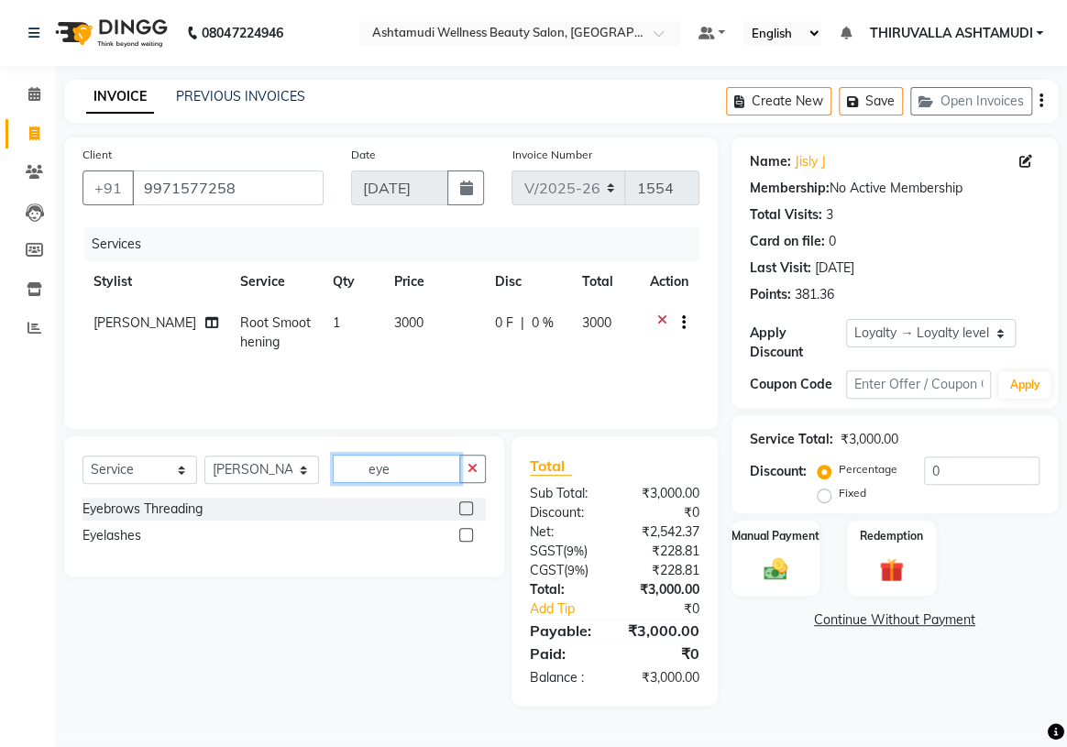
type input "eye"
click at [470, 510] on label at bounding box center [466, 508] width 14 height 14
click at [470, 510] on input "checkbox" at bounding box center [465, 509] width 12 height 12
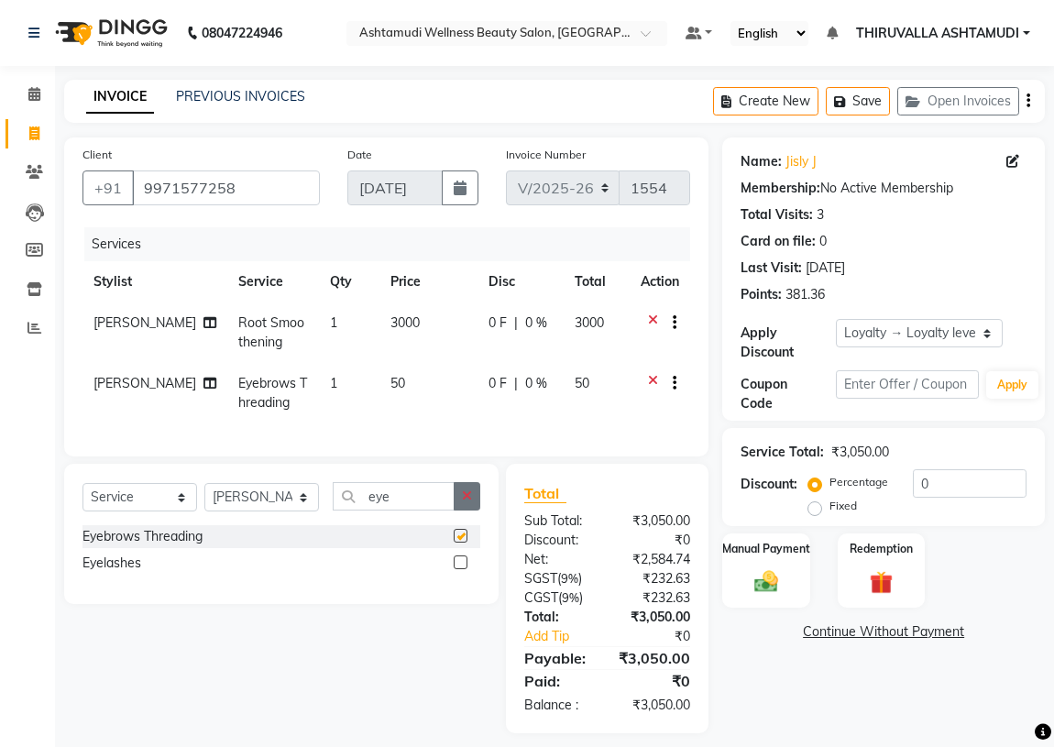
checkbox input "false"
click at [784, 578] on img at bounding box center [765, 581] width 39 height 28
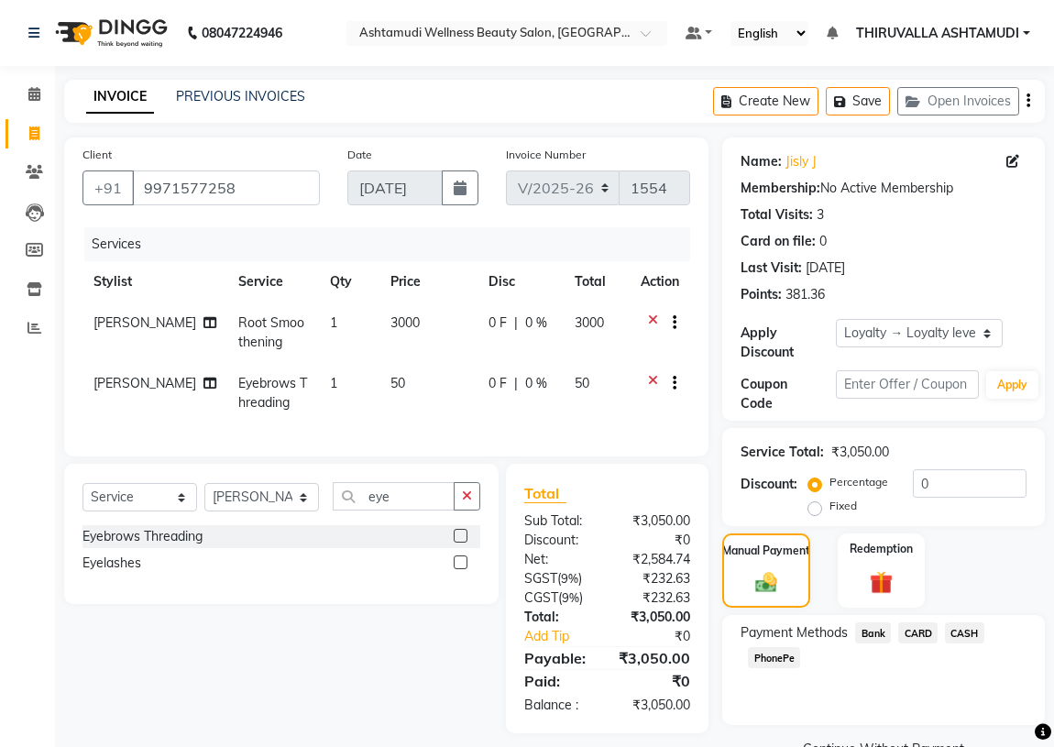
click at [924, 627] on span "CARD" at bounding box center [917, 632] width 39 height 21
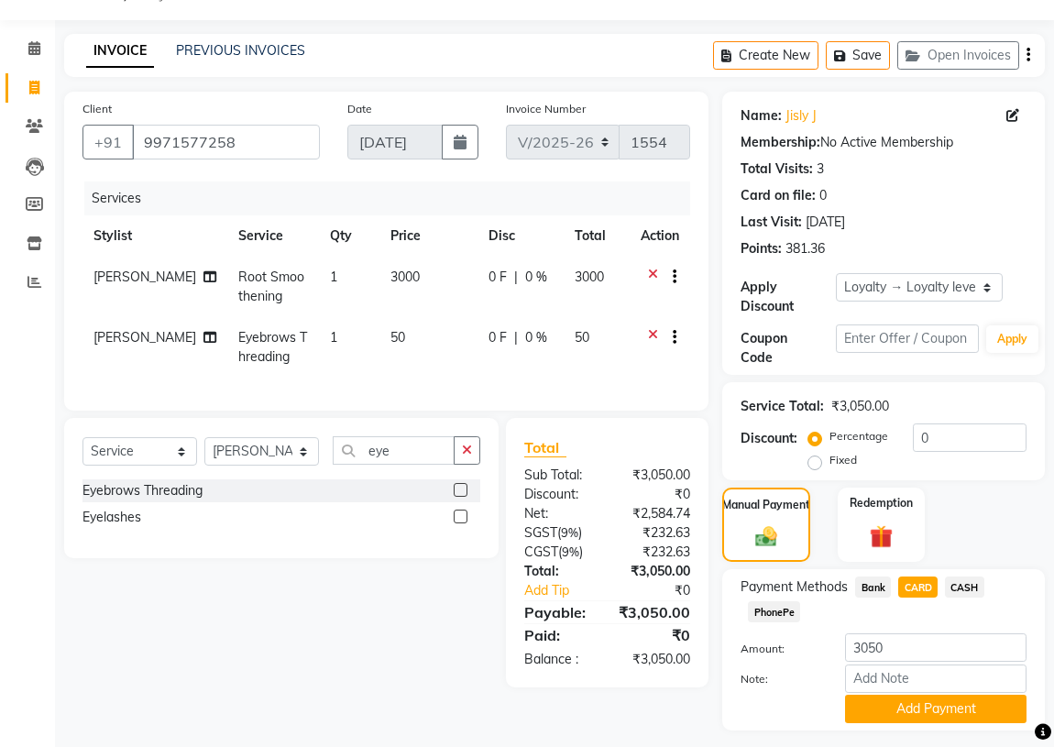
scroll to position [83, 0]
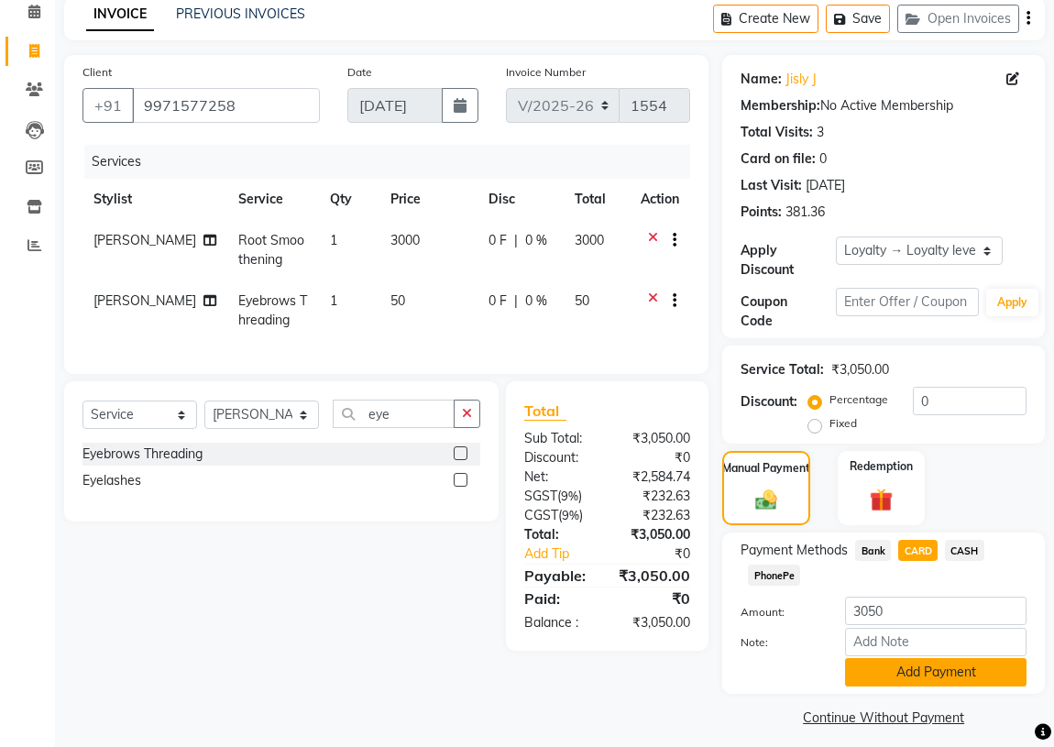
click at [904, 669] on button "Add Payment" at bounding box center [936, 672] width 182 height 28
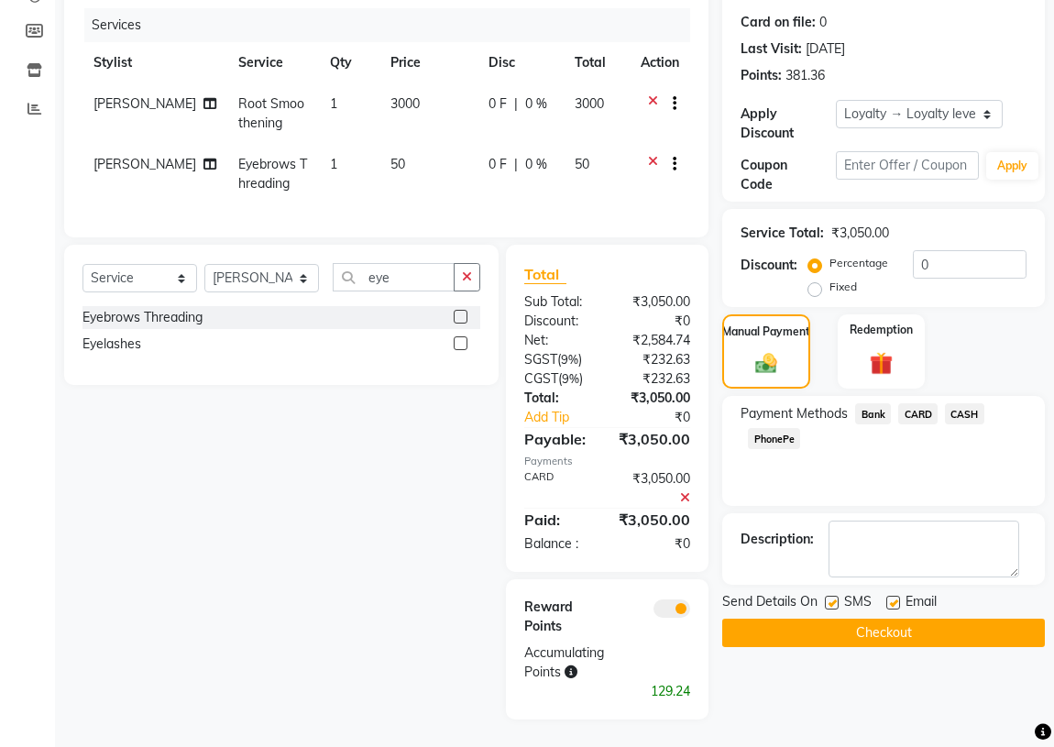
scroll to position [231, 0]
click at [901, 626] on button "Checkout" at bounding box center [883, 633] width 323 height 28
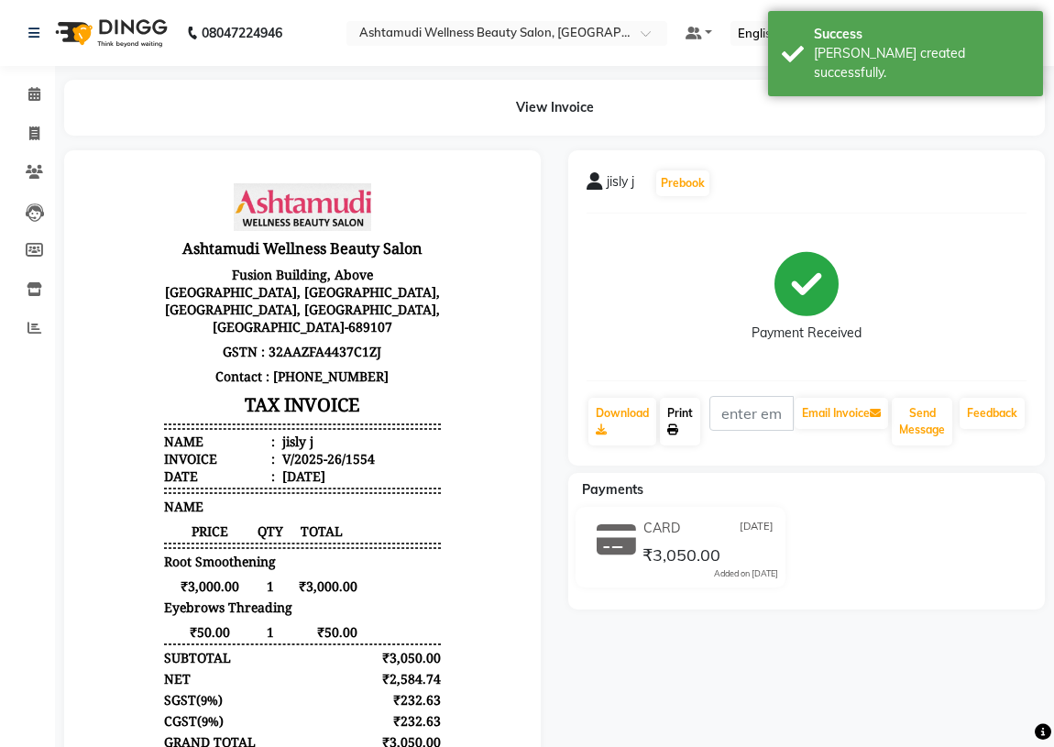
click at [688, 424] on link "Print" at bounding box center [680, 422] width 40 height 48
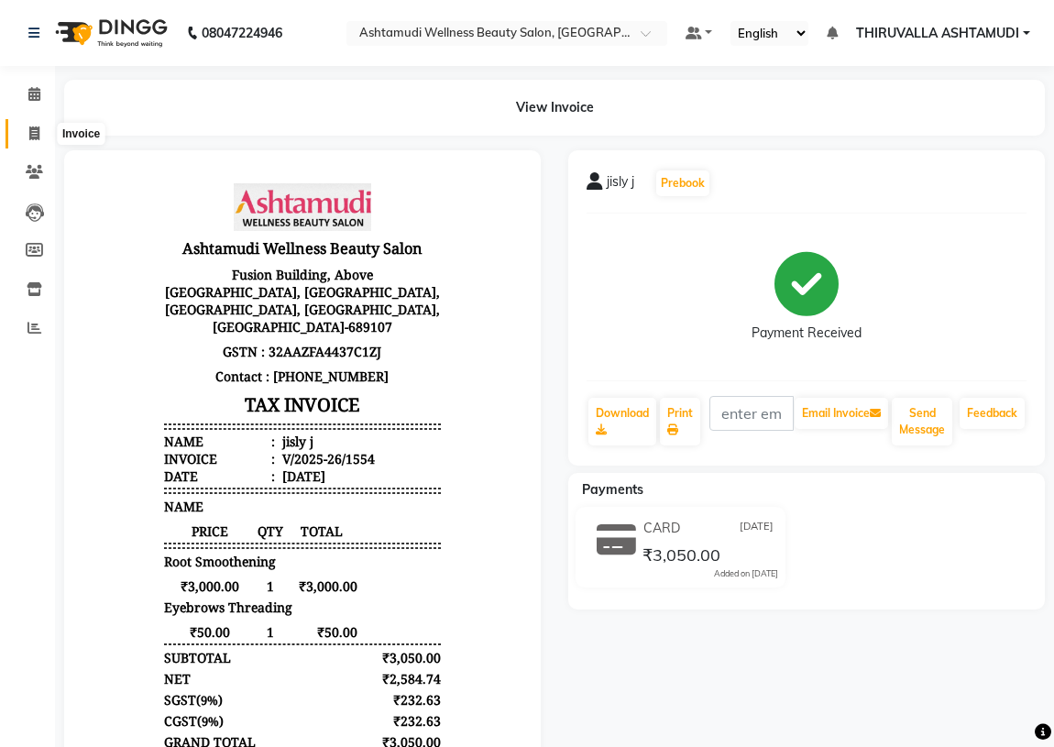
click at [39, 137] on span at bounding box center [34, 134] width 32 height 21
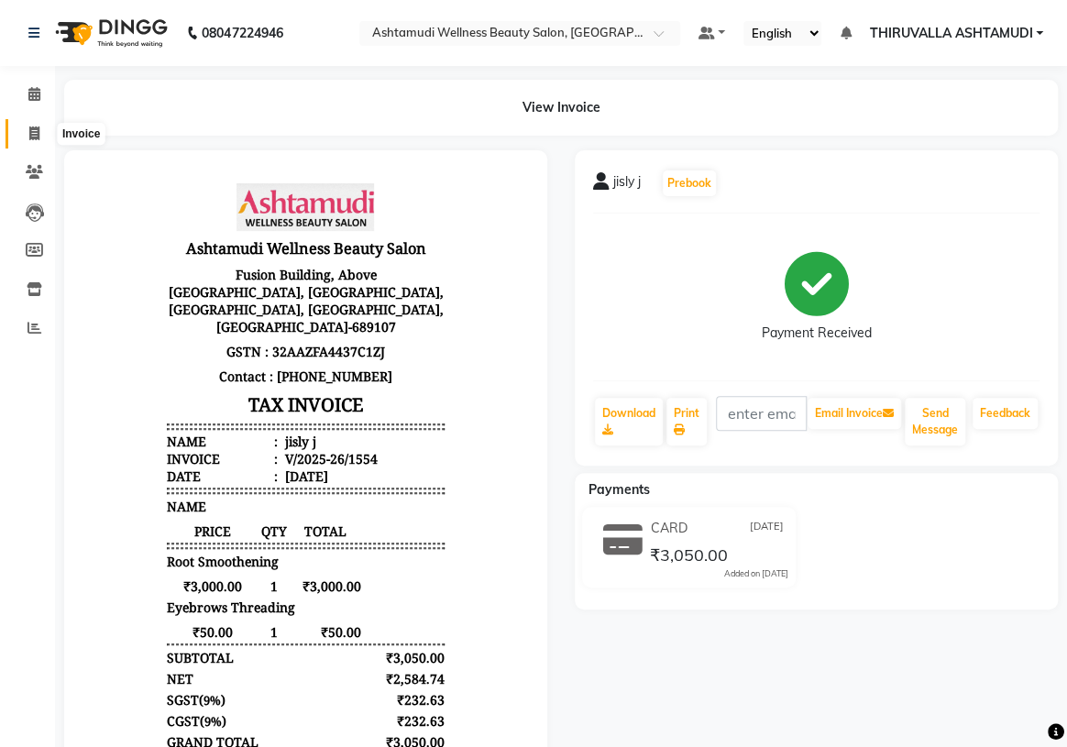
select select "service"
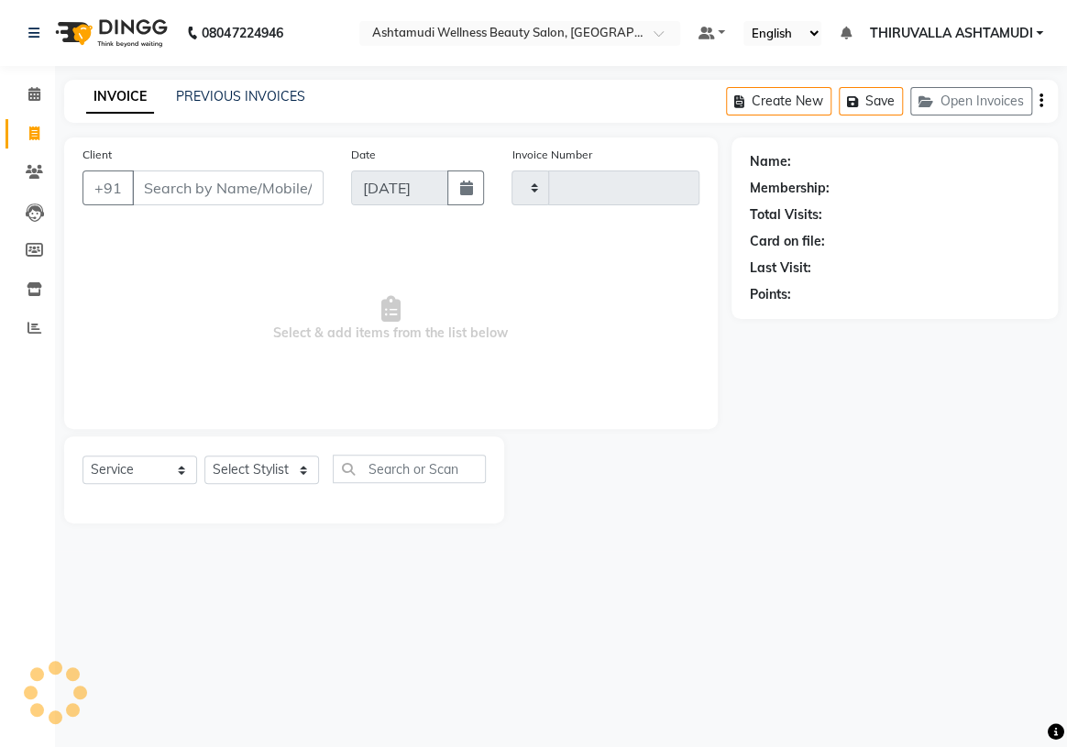
type input "1555"
select select "4634"
click at [215, 199] on input "Client" at bounding box center [228, 188] width 192 height 35
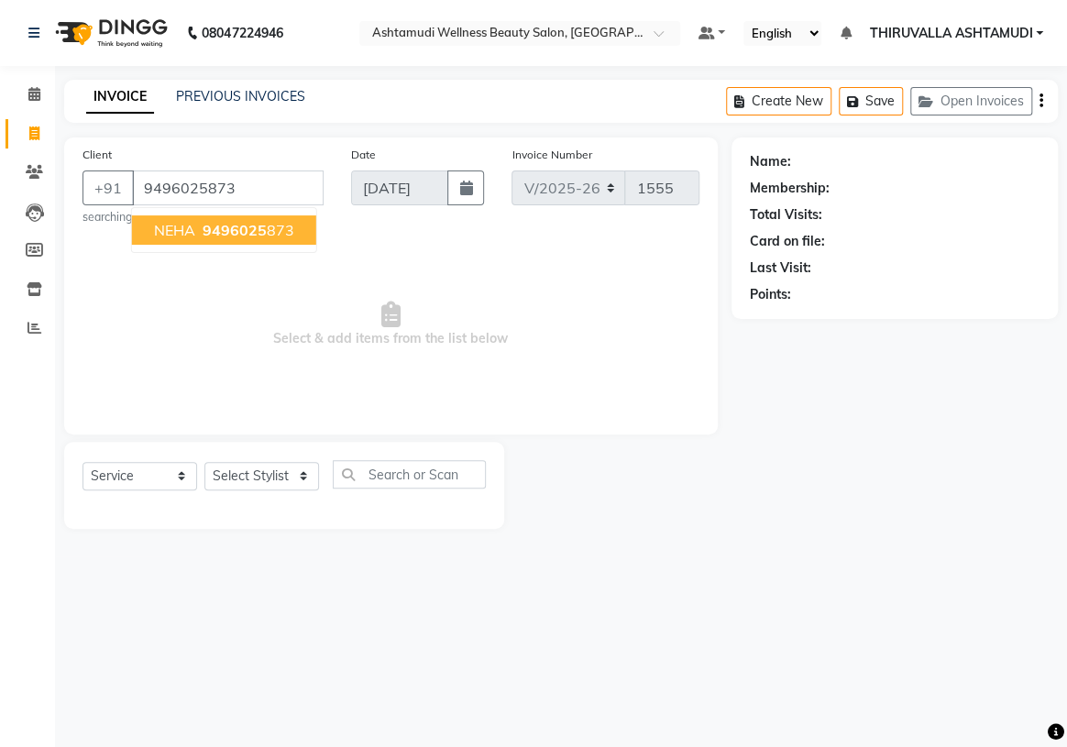
type input "9496025873"
select select "1: Object"
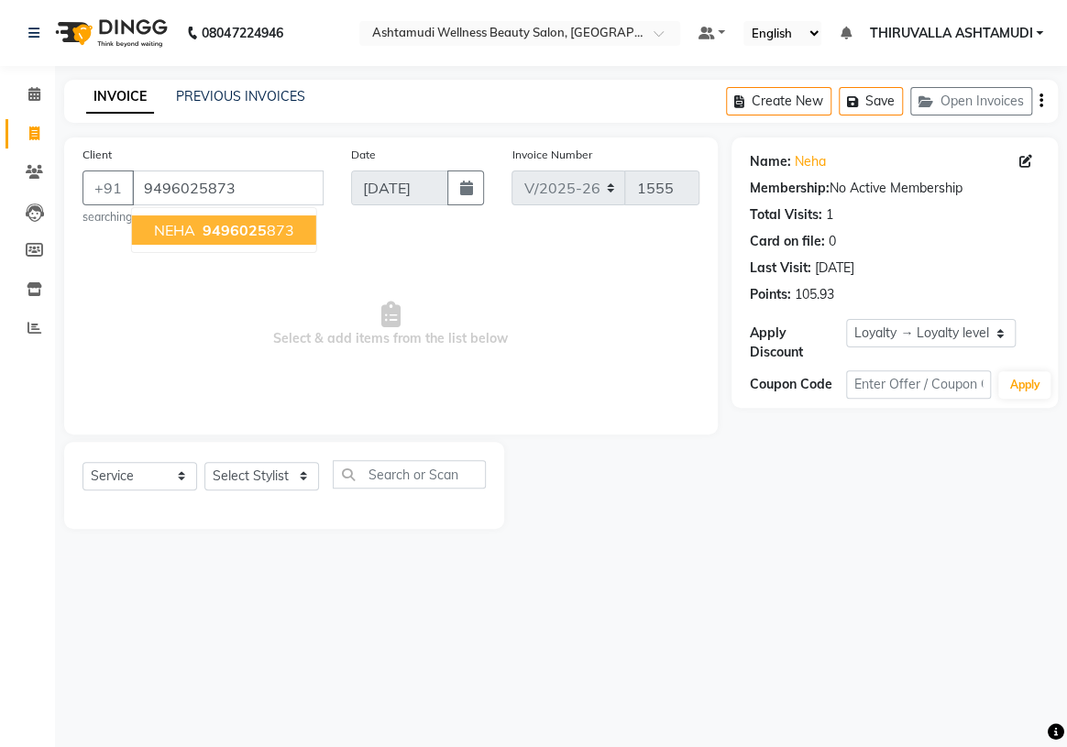
drag, startPoint x: 172, startPoint y: 234, endPoint x: 214, endPoint y: 344, distance: 117.5
click at [172, 235] on span "NEHA" at bounding box center [174, 230] width 41 height 18
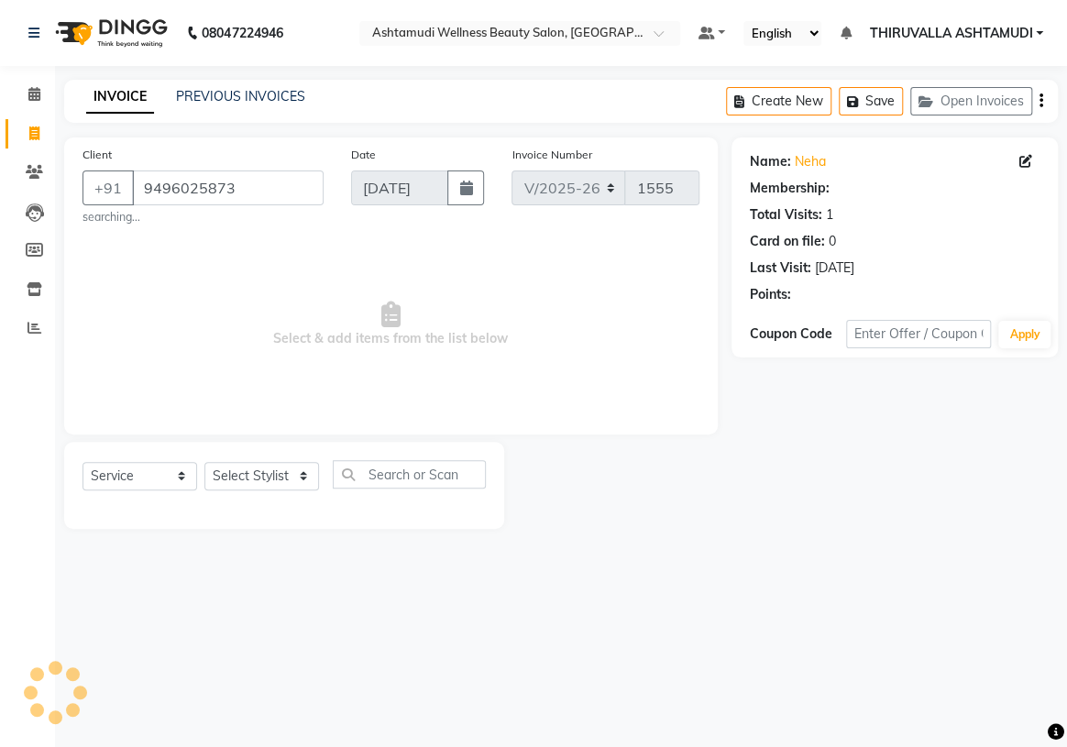
select select "1: Object"
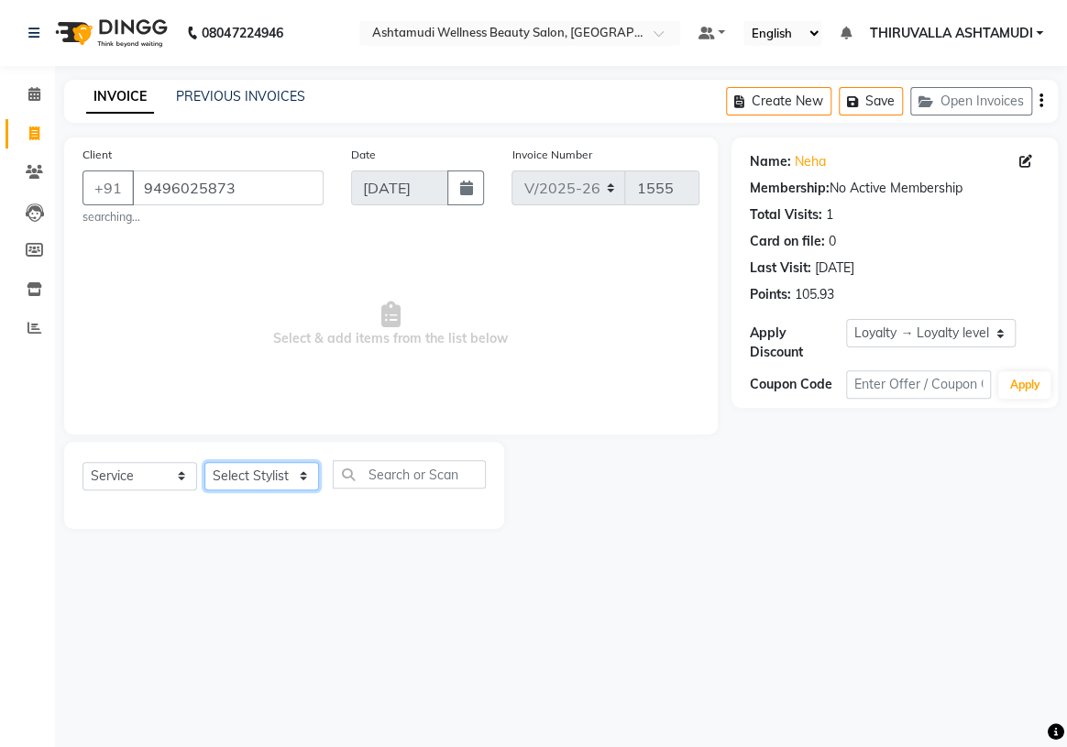
drag, startPoint x: 267, startPoint y: 481, endPoint x: 264, endPoint y: 468, distance: 14.0
click at [267, 481] on select "Select Stylist ABHIRAMI Arya Eshani GAYATHRIDEVI K C Jisna KHEM MAYA MAYA PRINI…" at bounding box center [261, 476] width 115 height 28
select select "60487"
click at [204, 462] on select "Select Stylist ABHIRAMI Arya Eshani GAYATHRIDEVI K C Jisna KHEM MAYA MAYA PRINI…" at bounding box center [261, 476] width 115 height 28
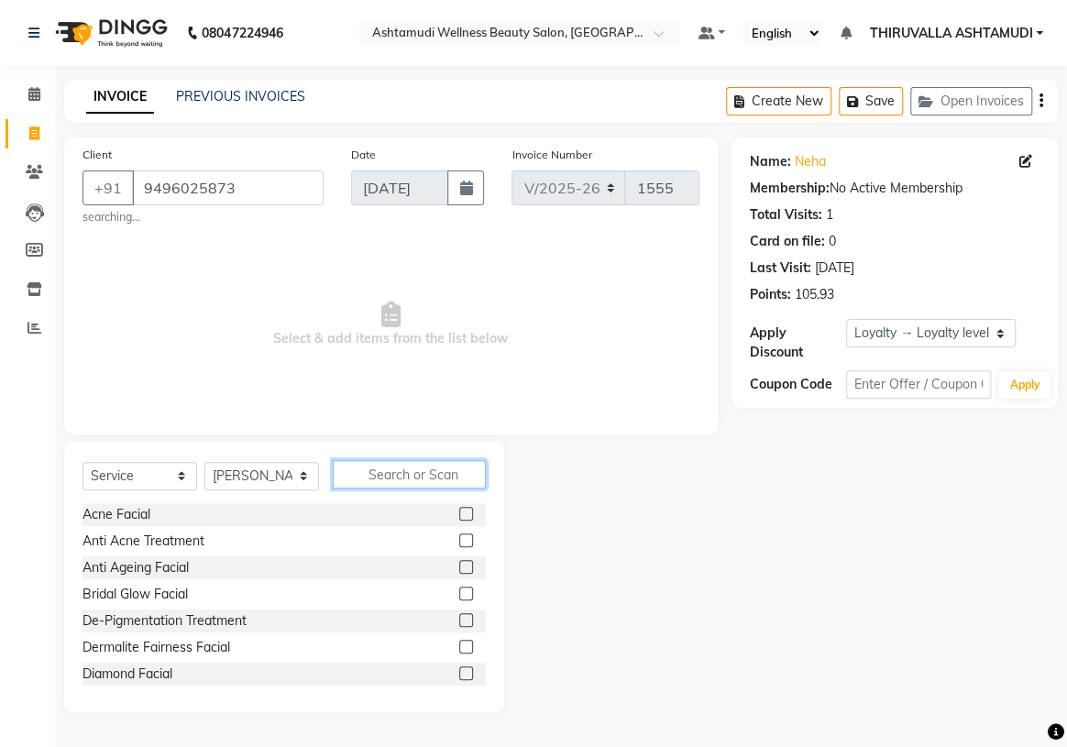
click at [384, 481] on input "text" at bounding box center [409, 474] width 153 height 28
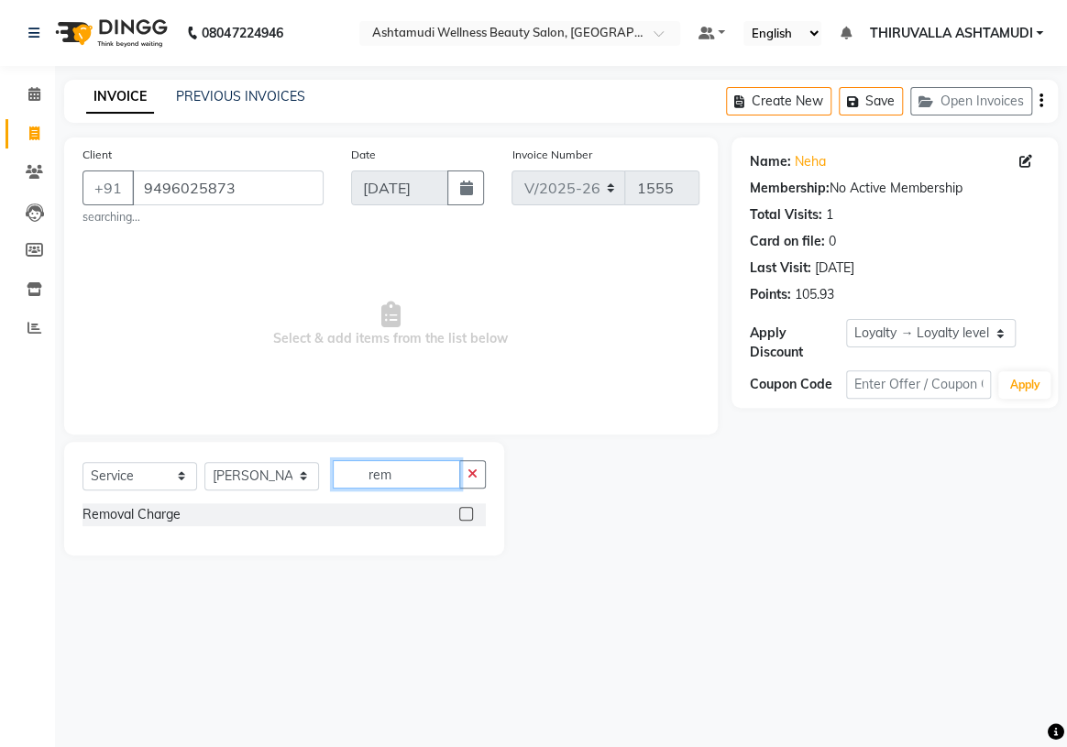
type input "rem"
click at [465, 521] on label at bounding box center [466, 514] width 14 height 14
click at [465, 521] on input "checkbox" at bounding box center [465, 515] width 12 height 12
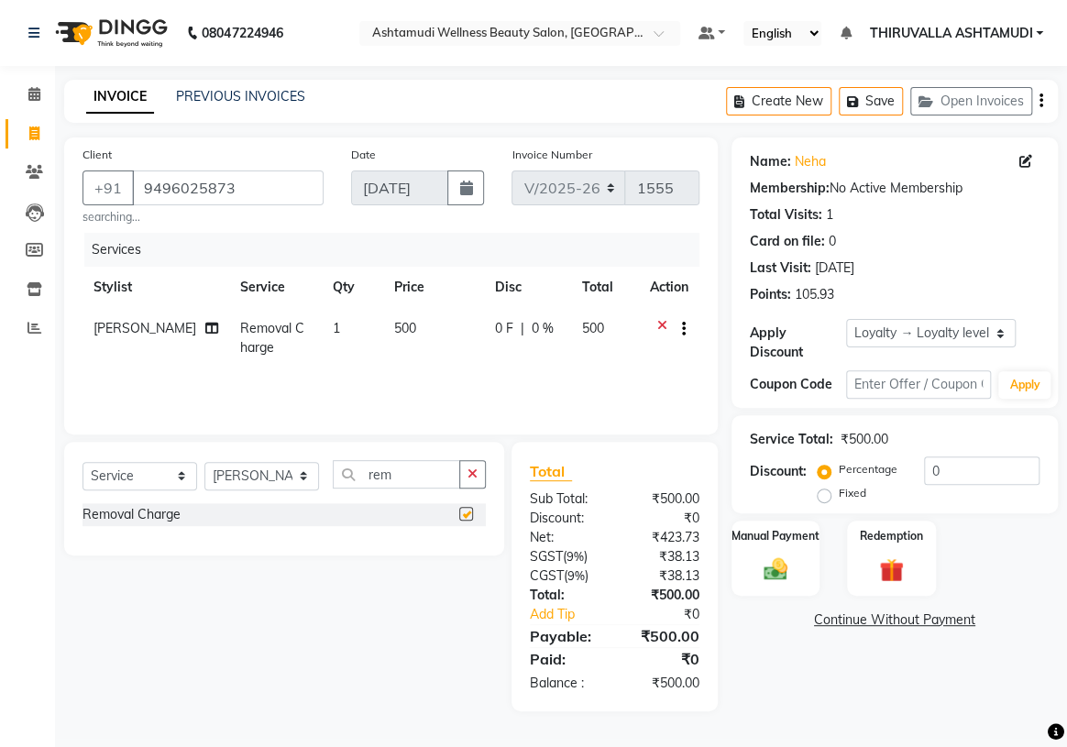
checkbox input "false"
click at [809, 551] on div "Manual Payment" at bounding box center [776, 558] width 92 height 79
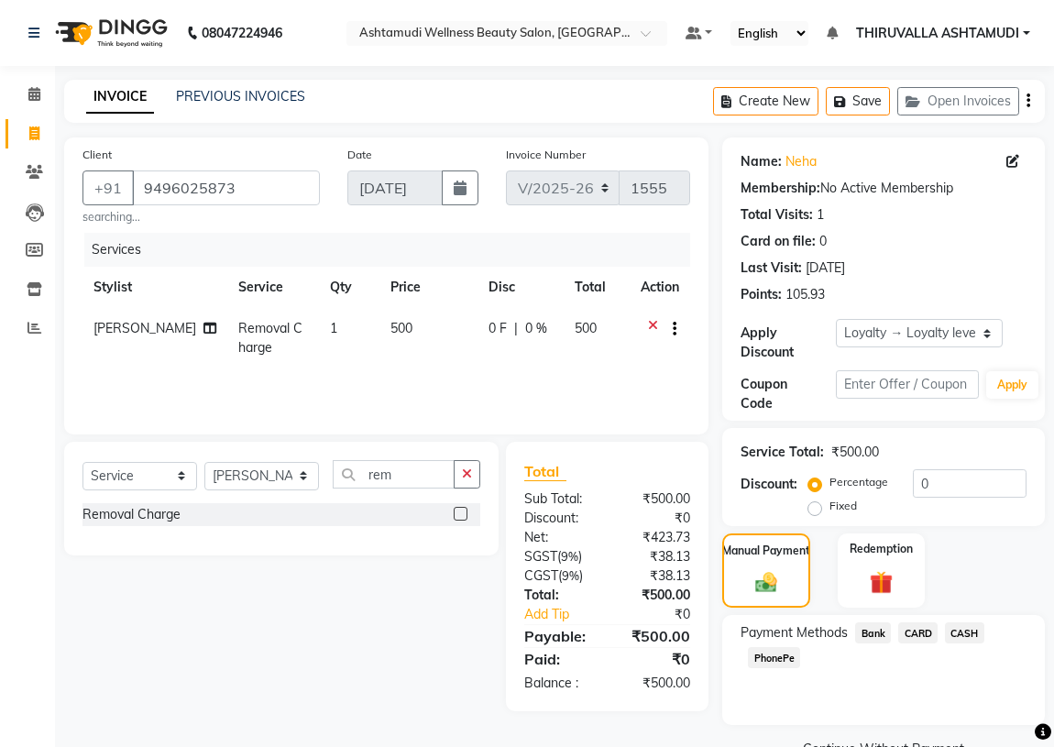
click at [960, 633] on span "CASH" at bounding box center [964, 632] width 39 height 21
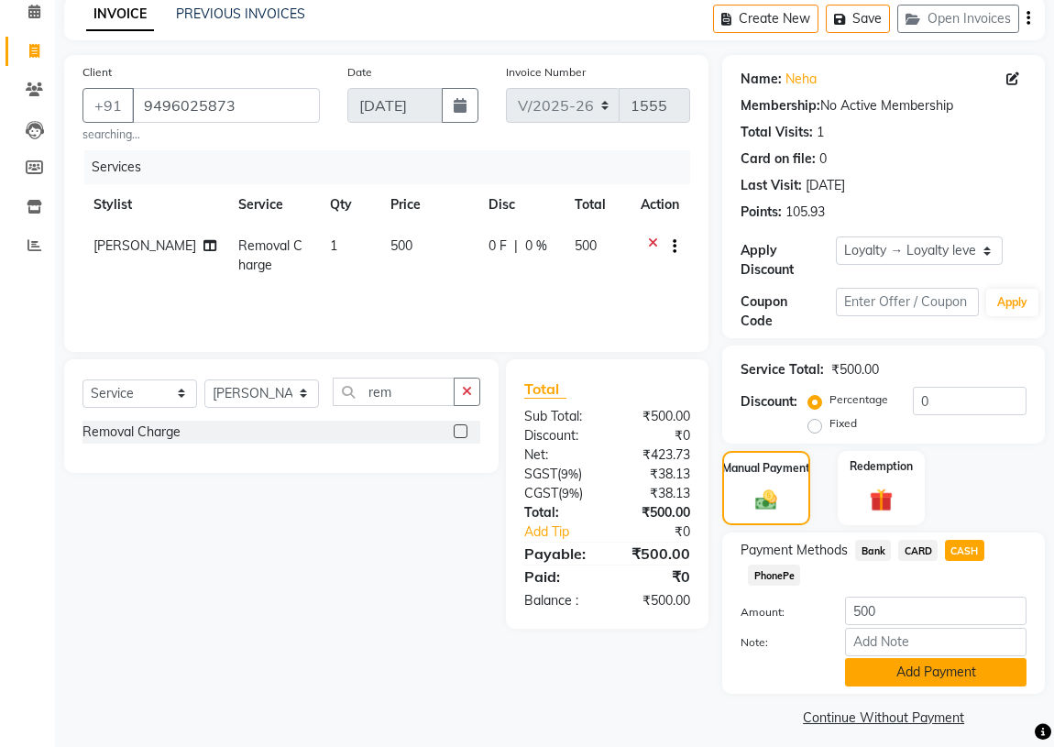
click at [937, 663] on button "Add Payment" at bounding box center [936, 672] width 182 height 28
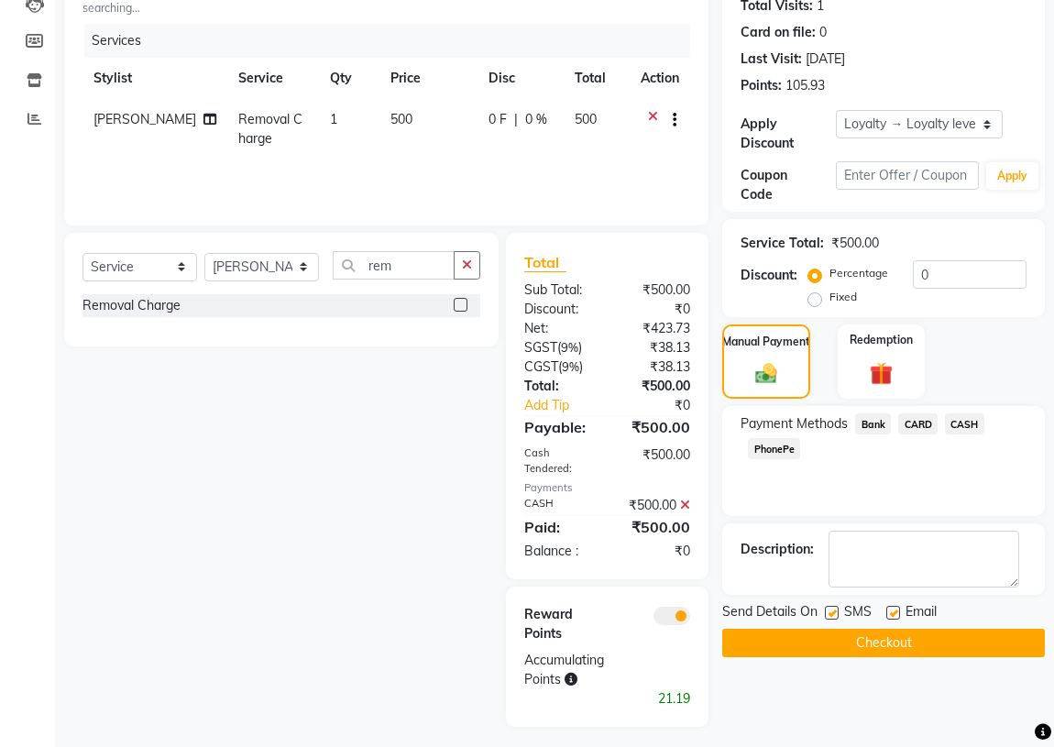
scroll to position [216, 0]
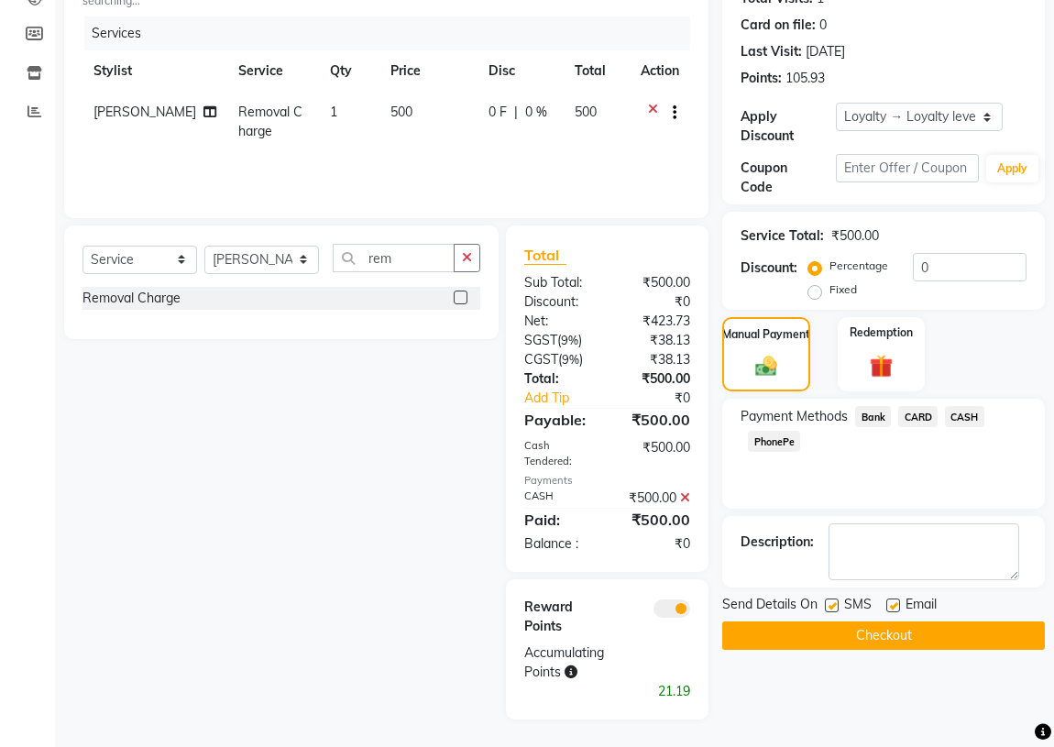
click at [901, 644] on button "Checkout" at bounding box center [883, 636] width 323 height 28
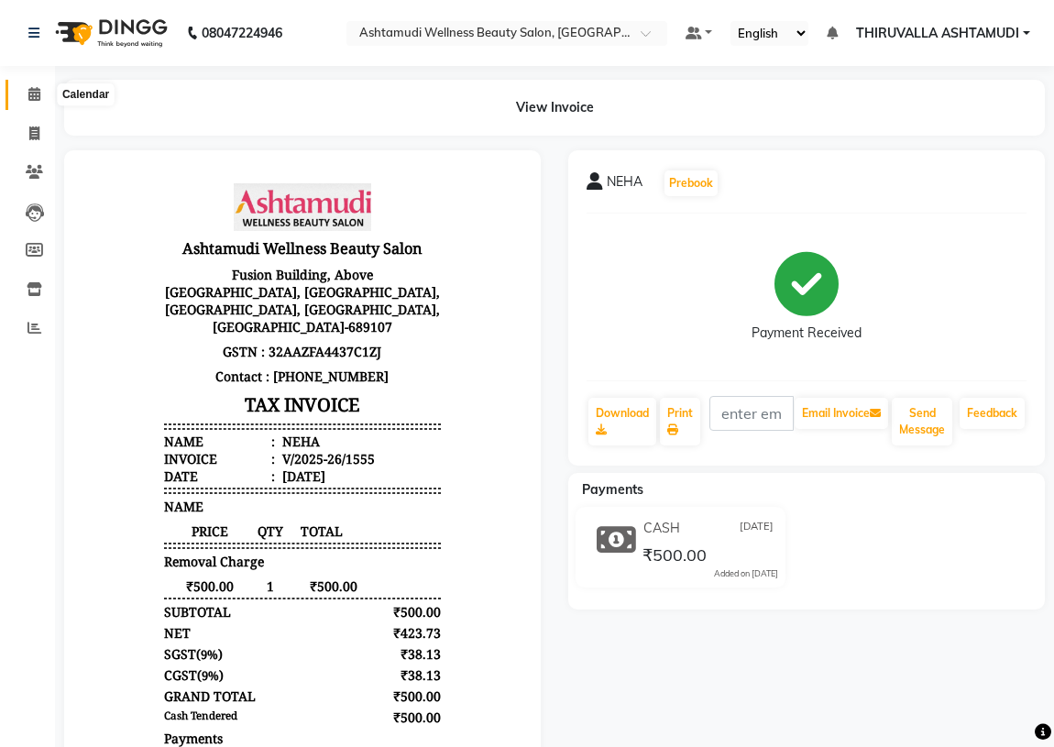
click at [29, 96] on icon at bounding box center [34, 94] width 12 height 14
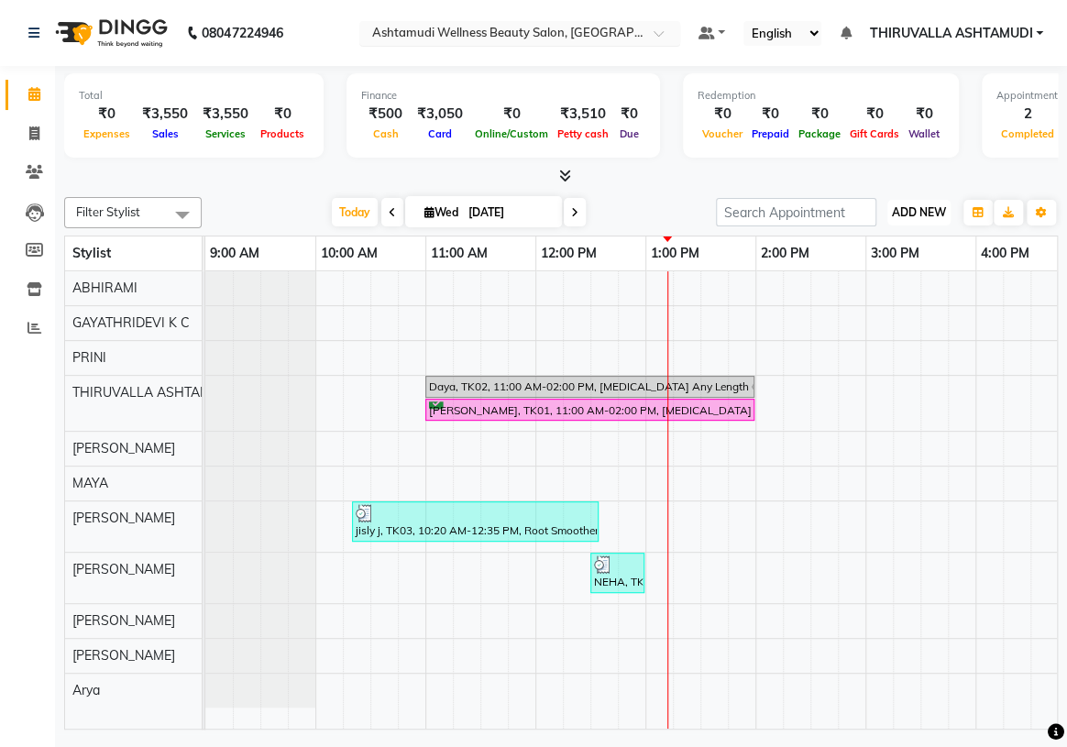
click at [934, 215] on span "ADD NEW" at bounding box center [919, 212] width 54 height 14
click at [880, 287] on link "Add Expense" at bounding box center [877, 294] width 145 height 24
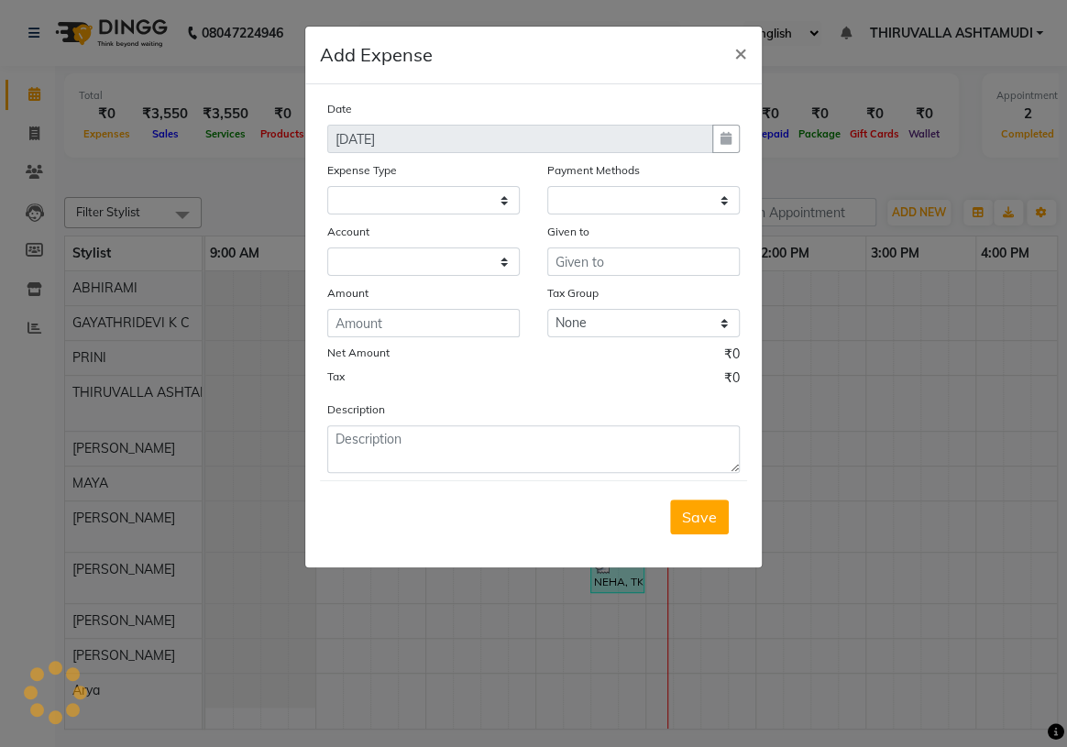
select select
select select "1"
select select "3465"
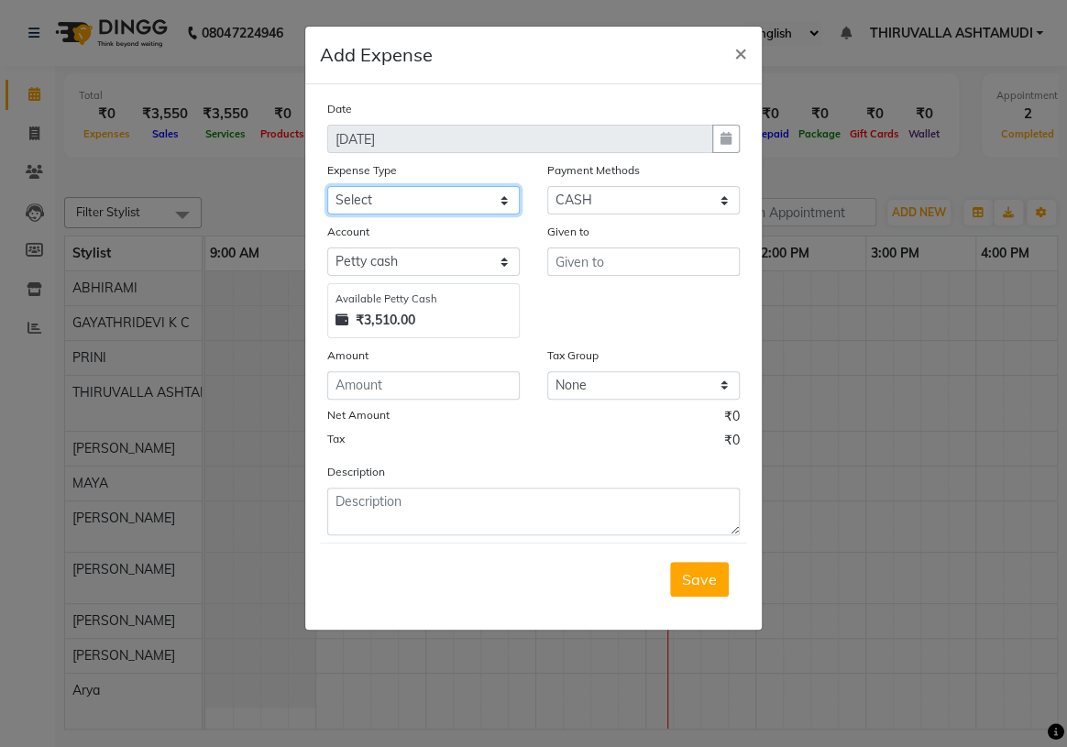
click at [505, 204] on select "Select ACCOMODATION EXPENSES ADVERTISEMENT SALES PROMOTIONAL EXPENSES Bonus BRI…" at bounding box center [423, 200] width 193 height 28
select select "6179"
click at [327, 187] on select "Select ACCOMODATION EXPENSES ADVERTISEMENT SALES PROMOTIONAL EXPENSES Bonus BRI…" at bounding box center [423, 200] width 193 height 28
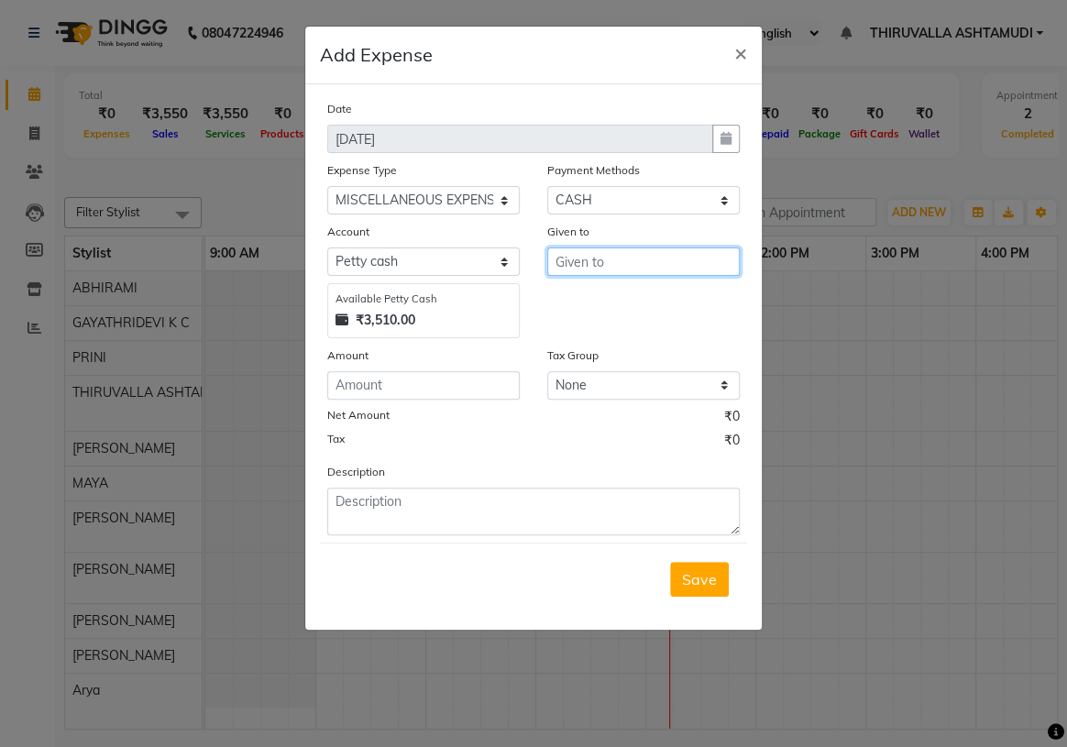
click at [651, 258] on input "text" at bounding box center [643, 262] width 193 height 28
click at [661, 304] on button "PRINI" at bounding box center [620, 301] width 145 height 29
type input "PRINI"
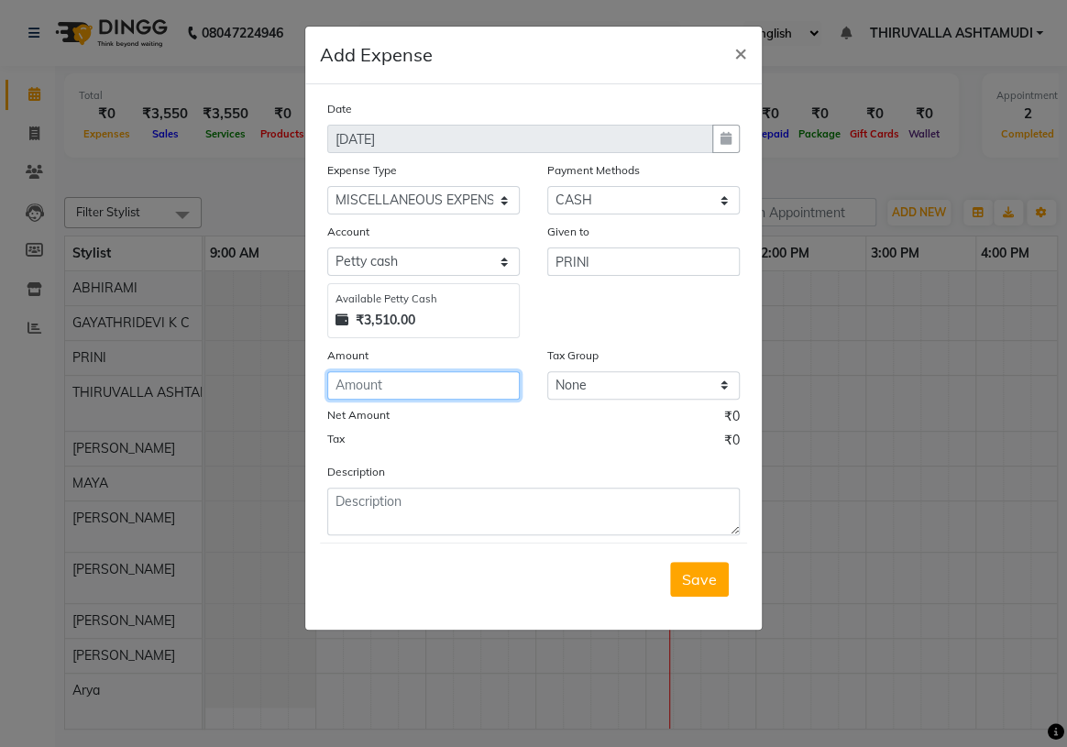
click at [439, 380] on input "number" at bounding box center [423, 385] width 193 height 28
type input "3080"
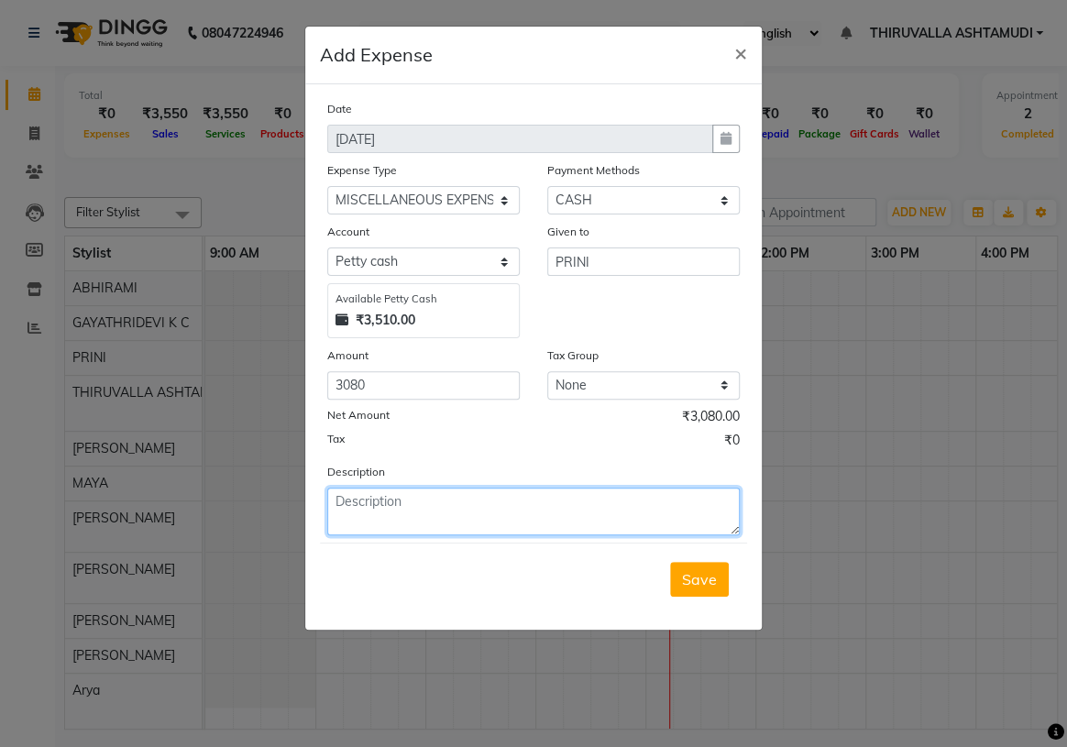
click at [502, 505] on textarea at bounding box center [533, 512] width 413 height 48
type textarea "onam sadhya"
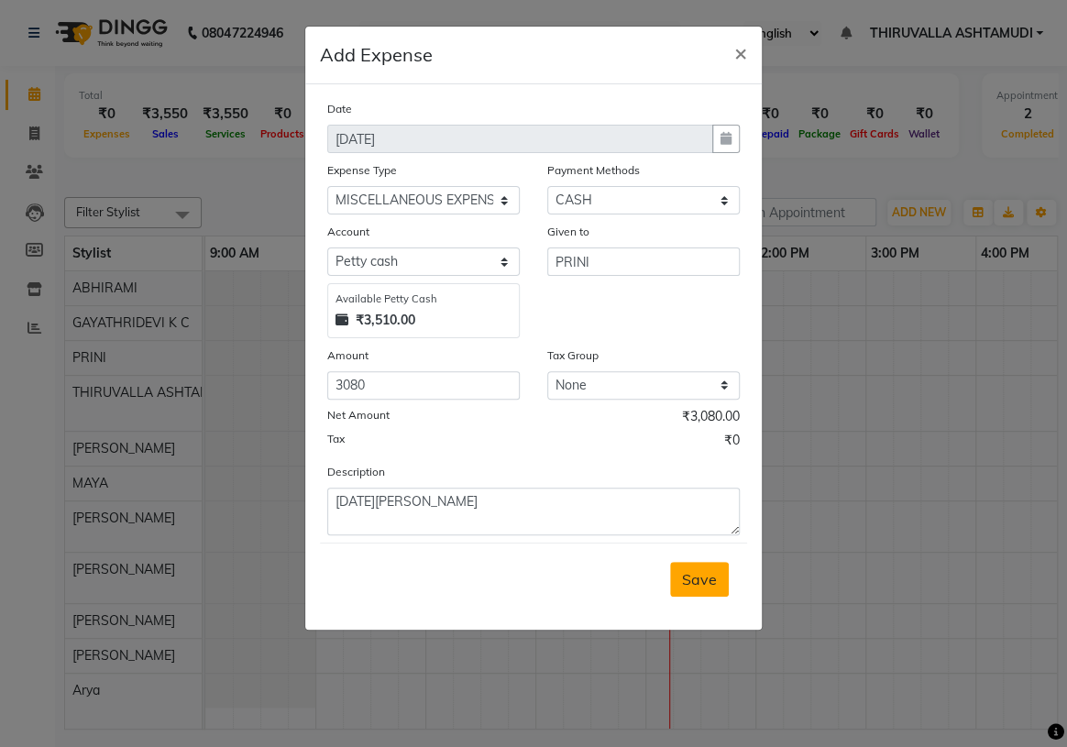
click at [702, 582] on span "Save" at bounding box center [699, 579] width 35 height 18
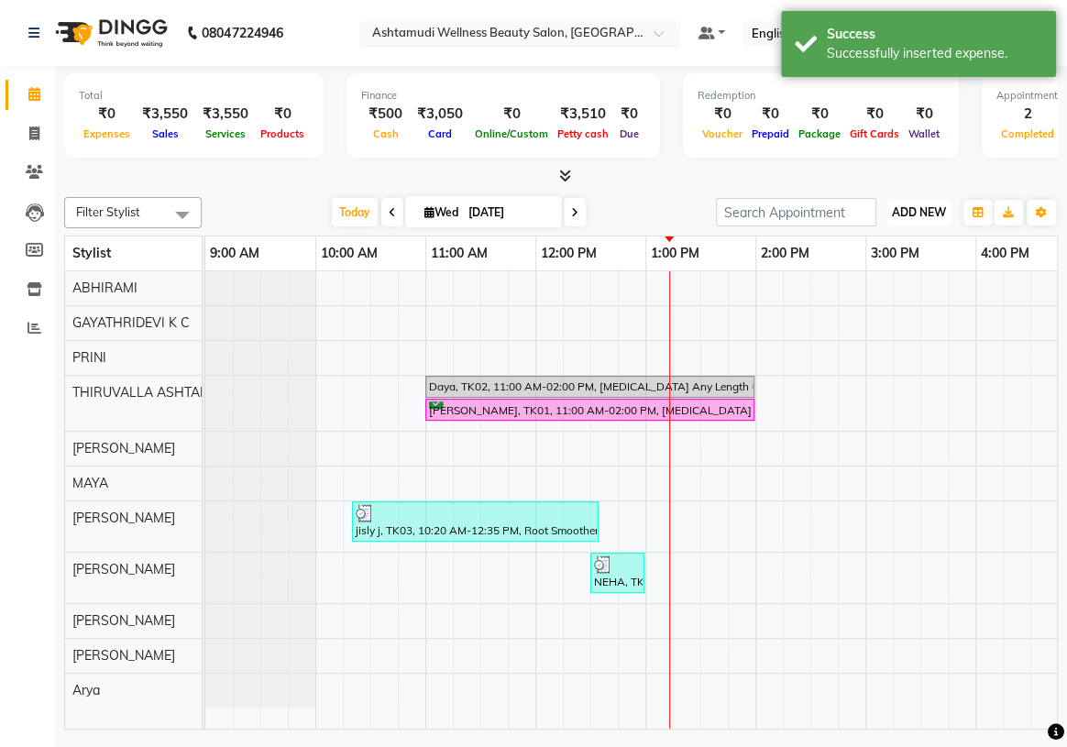
click at [909, 219] on button "ADD NEW Toggle Dropdown" at bounding box center [918, 213] width 63 height 26
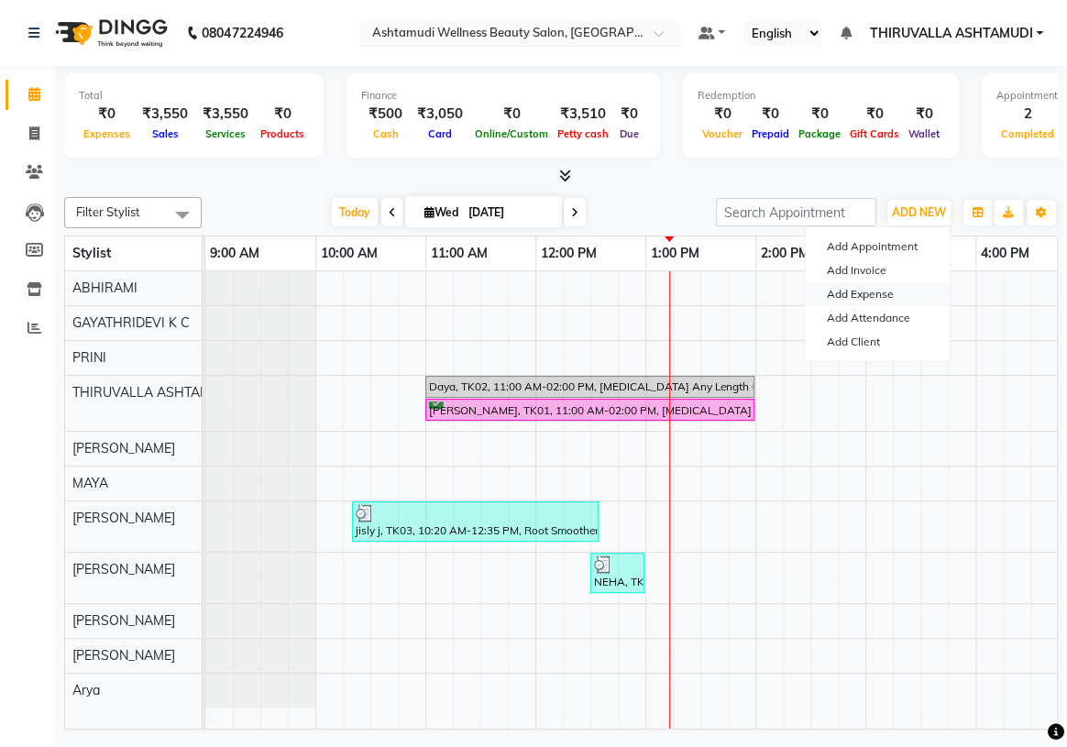
click at [861, 294] on link "Add Expense" at bounding box center [877, 294] width 145 height 24
select select "1"
select select "3465"
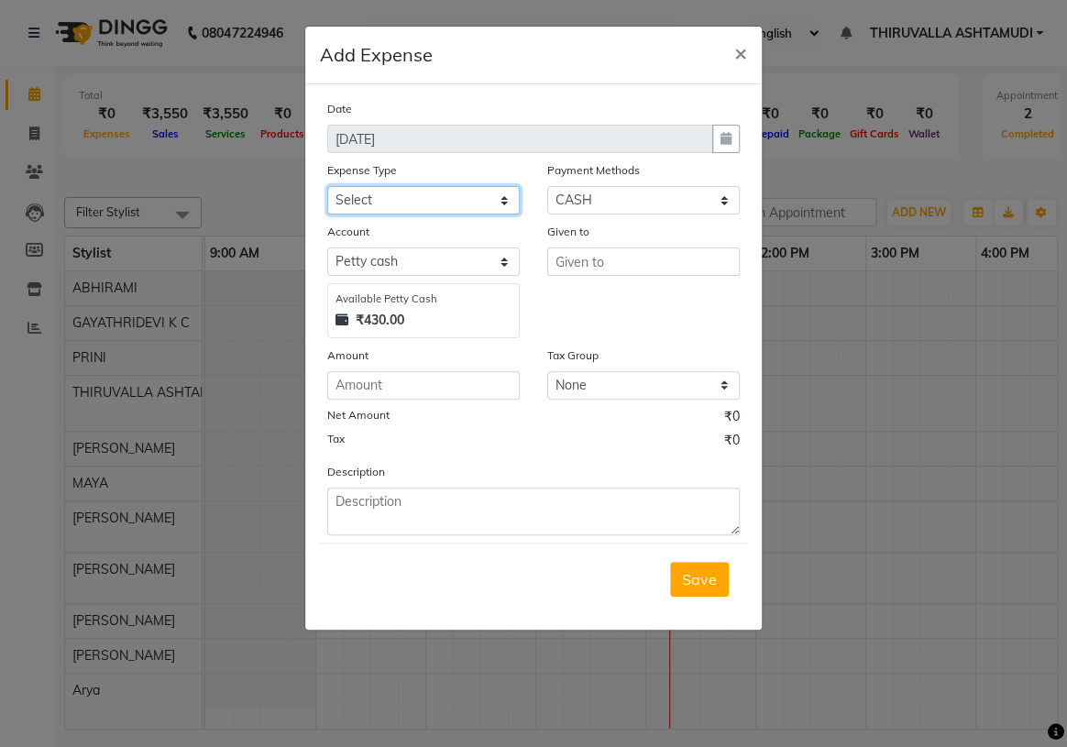
click at [504, 200] on select "Select ACCOMODATION EXPENSES ADVERTISEMENT SALES PROMOTIONAL EXPENSES Bonus BRI…" at bounding box center [423, 200] width 193 height 28
select select "6187"
click at [327, 187] on select "Select ACCOMODATION EXPENSES ADVERTISEMENT SALES PROMOTIONAL EXPENSES Bonus BRI…" at bounding box center [423, 200] width 193 height 28
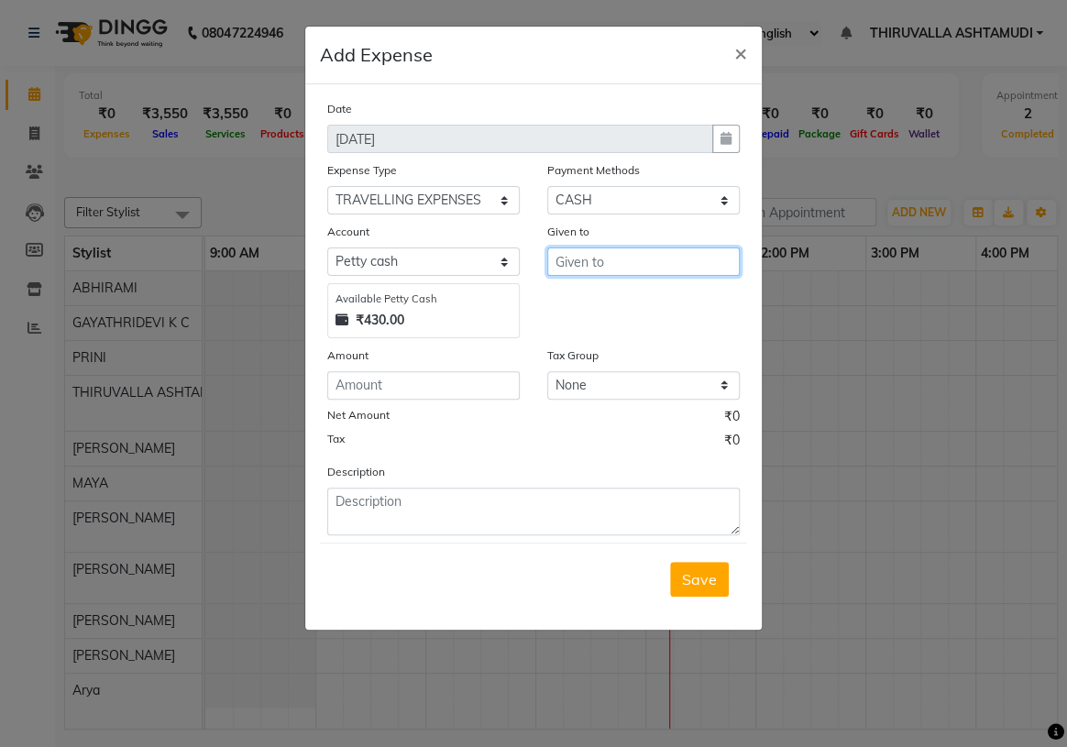
click at [623, 267] on input "text" at bounding box center [643, 262] width 193 height 28
click at [621, 303] on ngb-highlight "SHINY ABY" at bounding box center [607, 301] width 75 height 18
type input "SHINY ABY"
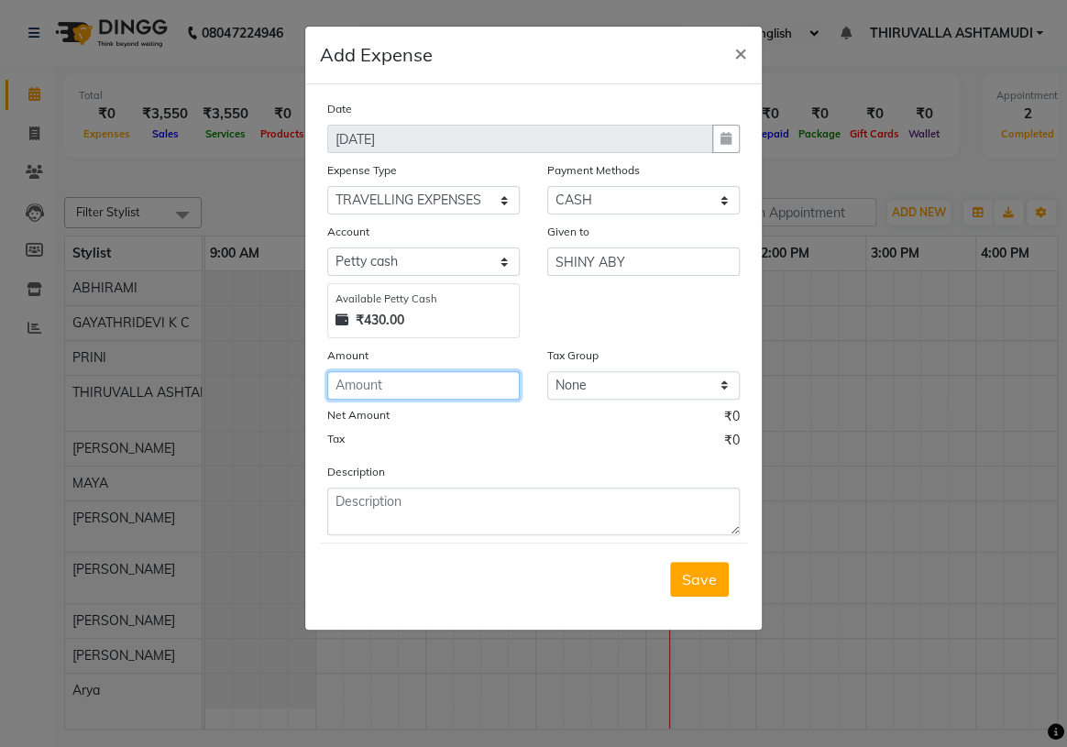
click at [445, 395] on input "number" at bounding box center [423, 385] width 193 height 28
type input "80"
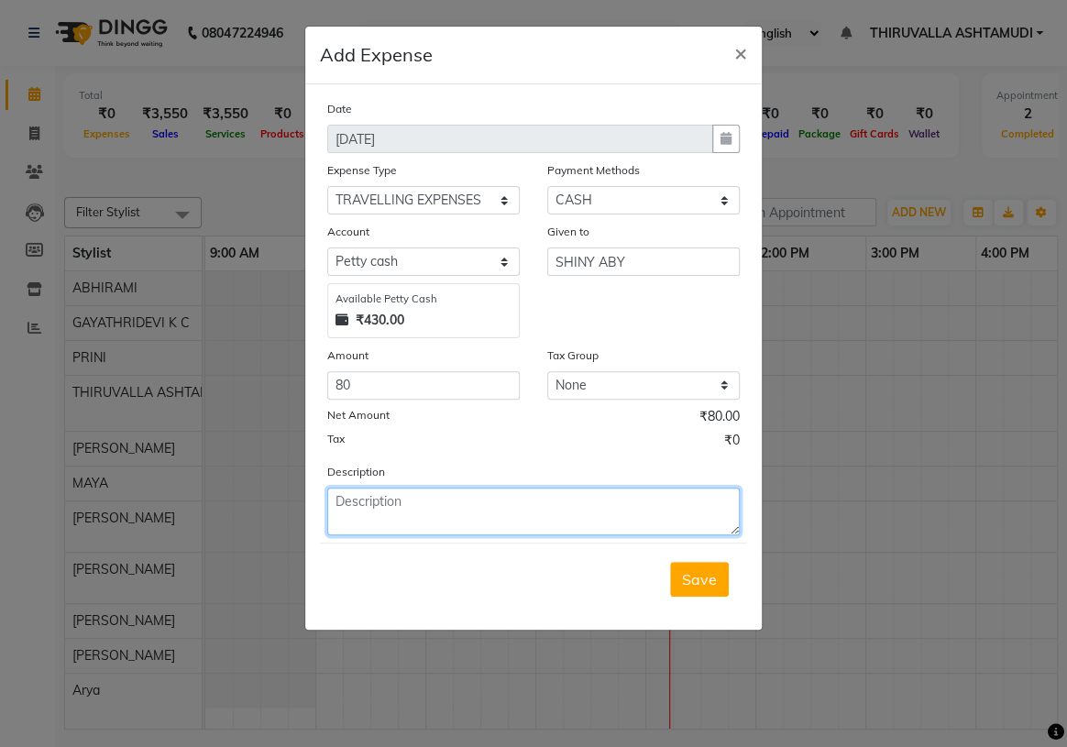
click at [484, 511] on textarea at bounding box center [533, 512] width 413 height 48
type textarea "auto"
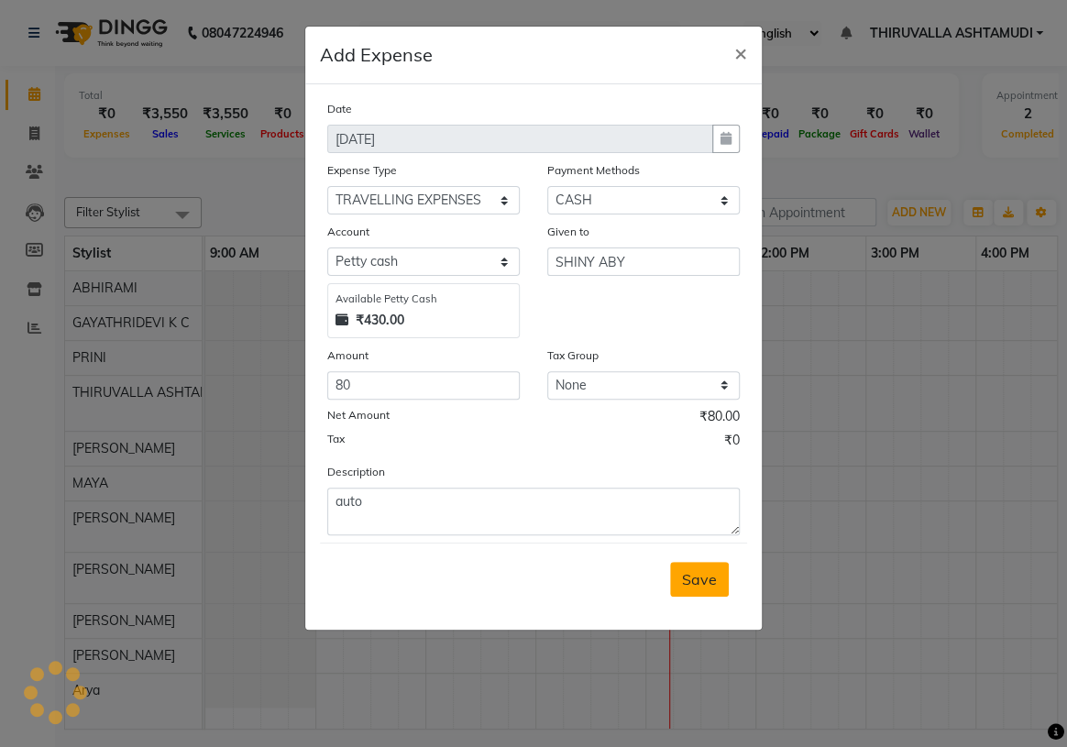
click at [704, 589] on span "Save" at bounding box center [699, 579] width 35 height 18
